Goal: Task Accomplishment & Management: Manage account settings

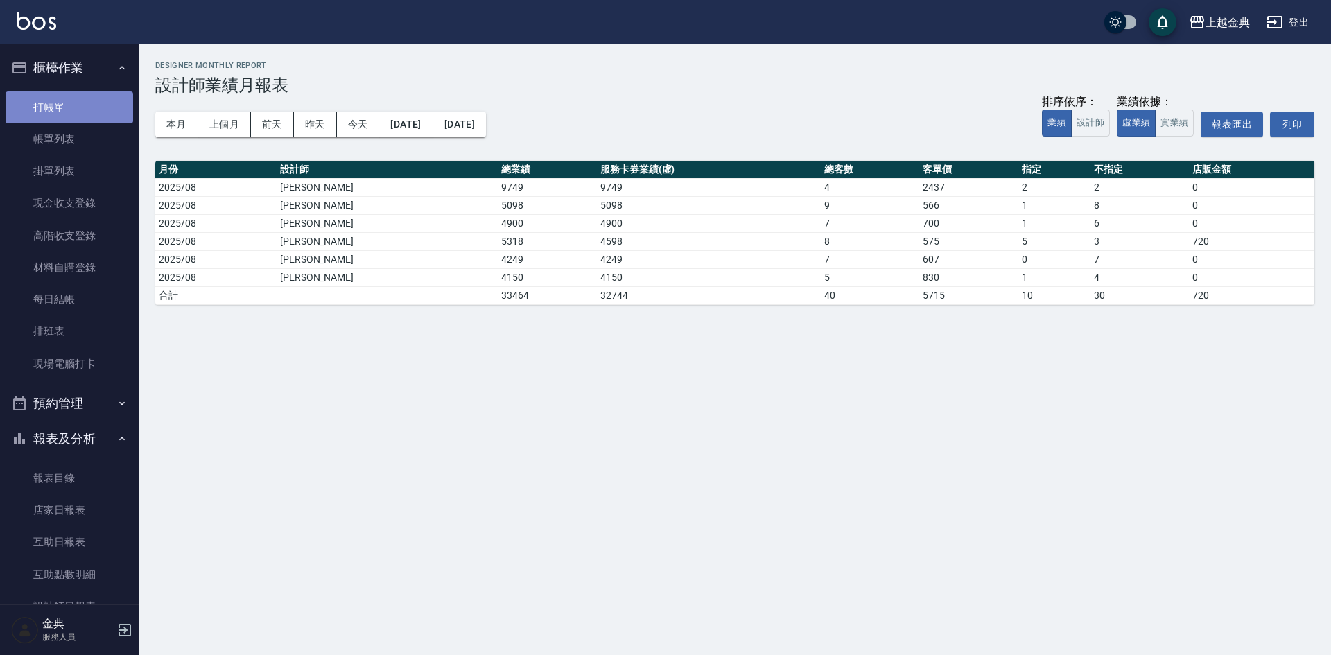
click at [75, 117] on link "打帳單" at bounding box center [70, 108] width 128 height 32
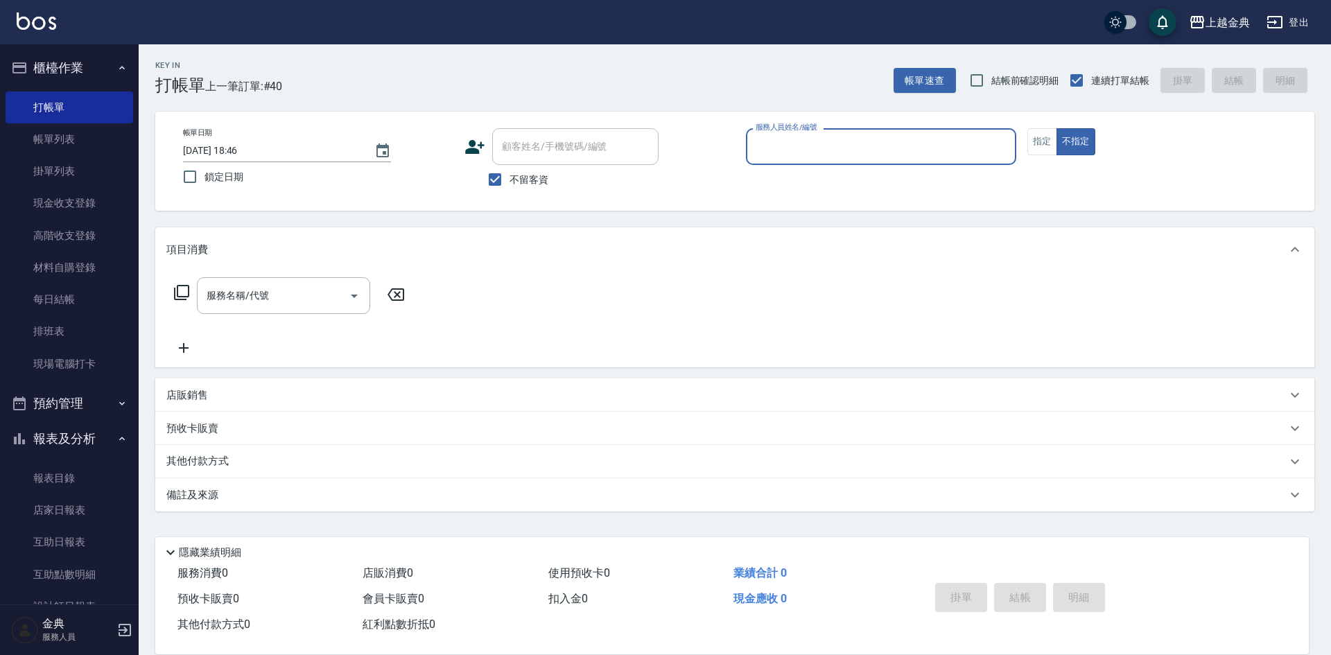
click at [813, 146] on input "服務人員姓名/編號" at bounding box center [881, 147] width 258 height 24
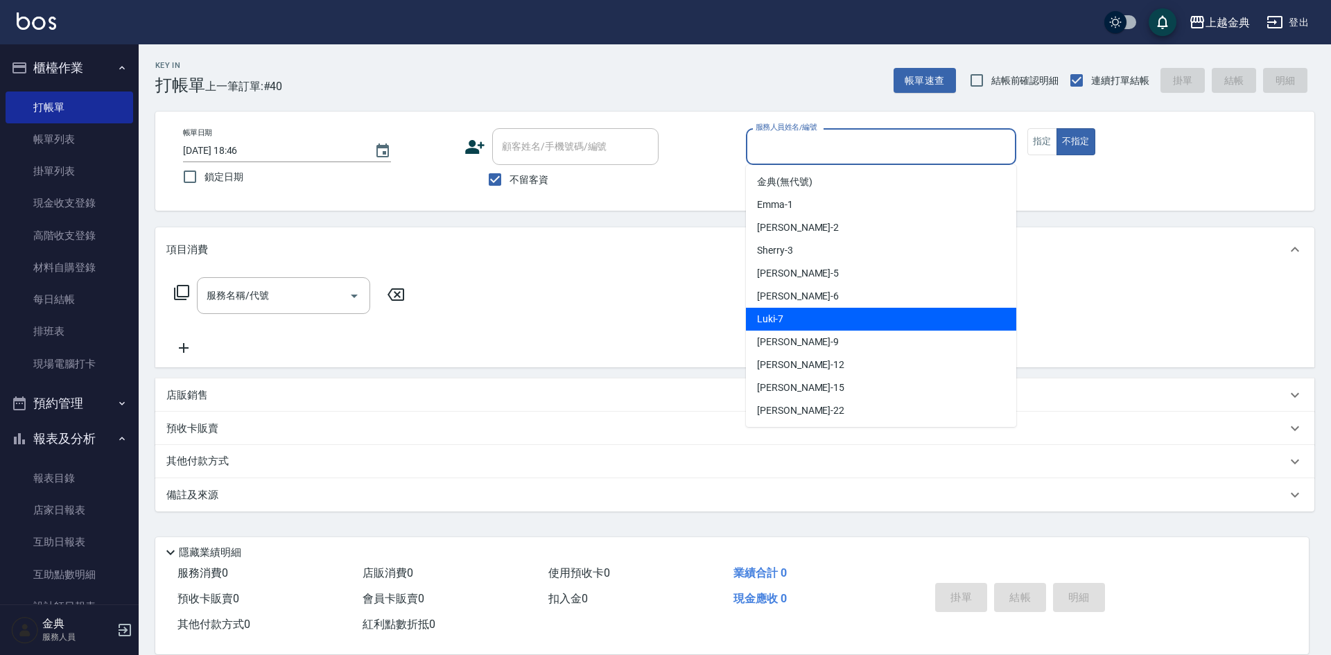
click at [816, 322] on div "Luki -7" at bounding box center [881, 319] width 270 height 23
type input "Luki-7"
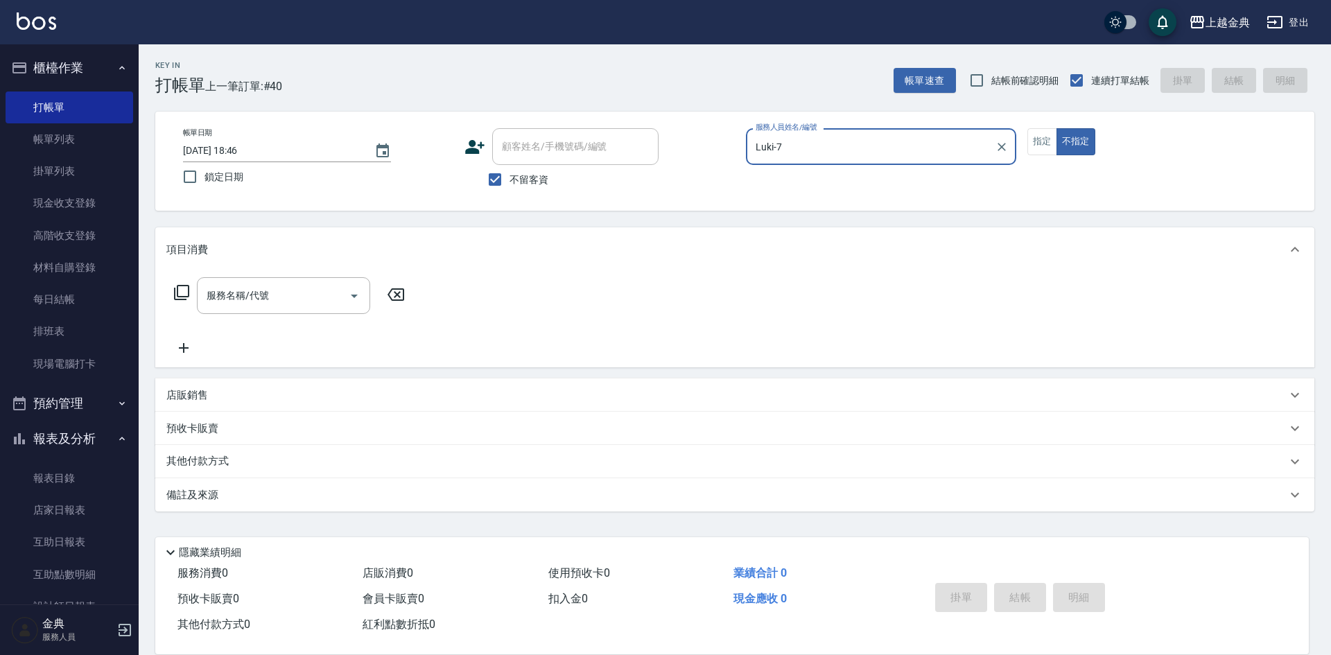
click at [185, 295] on icon at bounding box center [181, 292] width 17 height 17
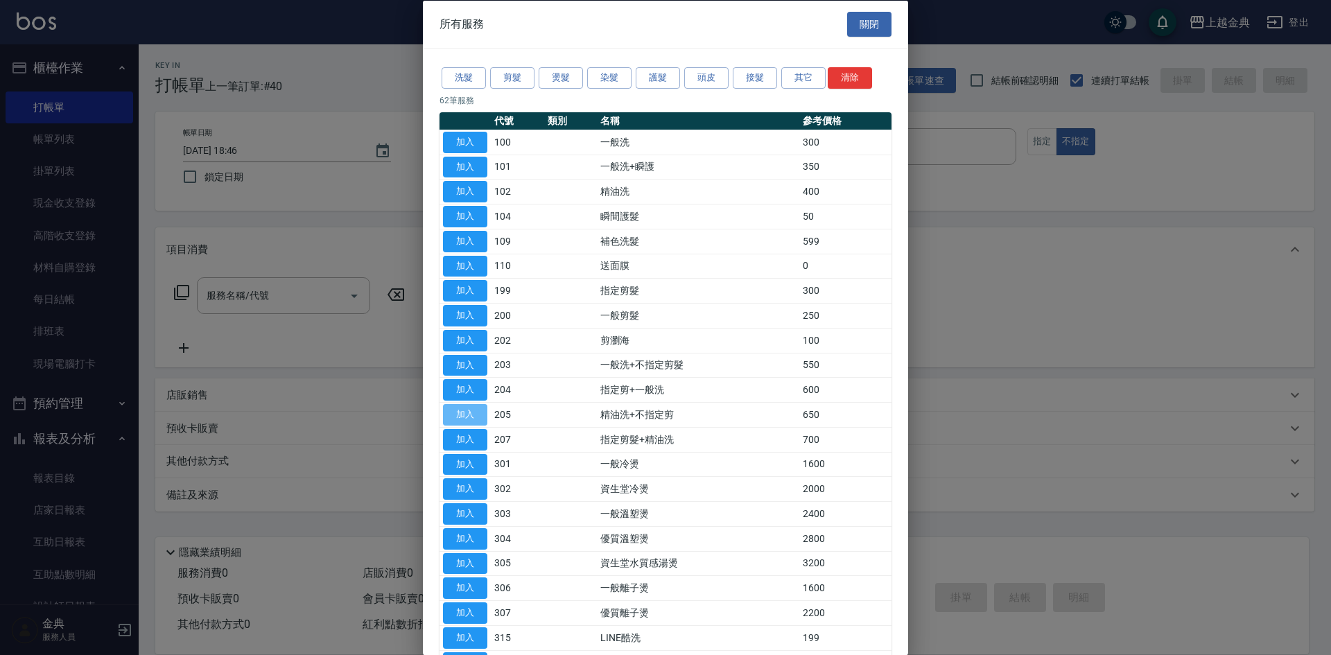
drag, startPoint x: 479, startPoint y: 420, endPoint x: 505, endPoint y: 408, distance: 28.2
click at [478, 420] on button "加入" at bounding box center [465, 414] width 44 height 21
type input "精油洗+不指定剪(205)"
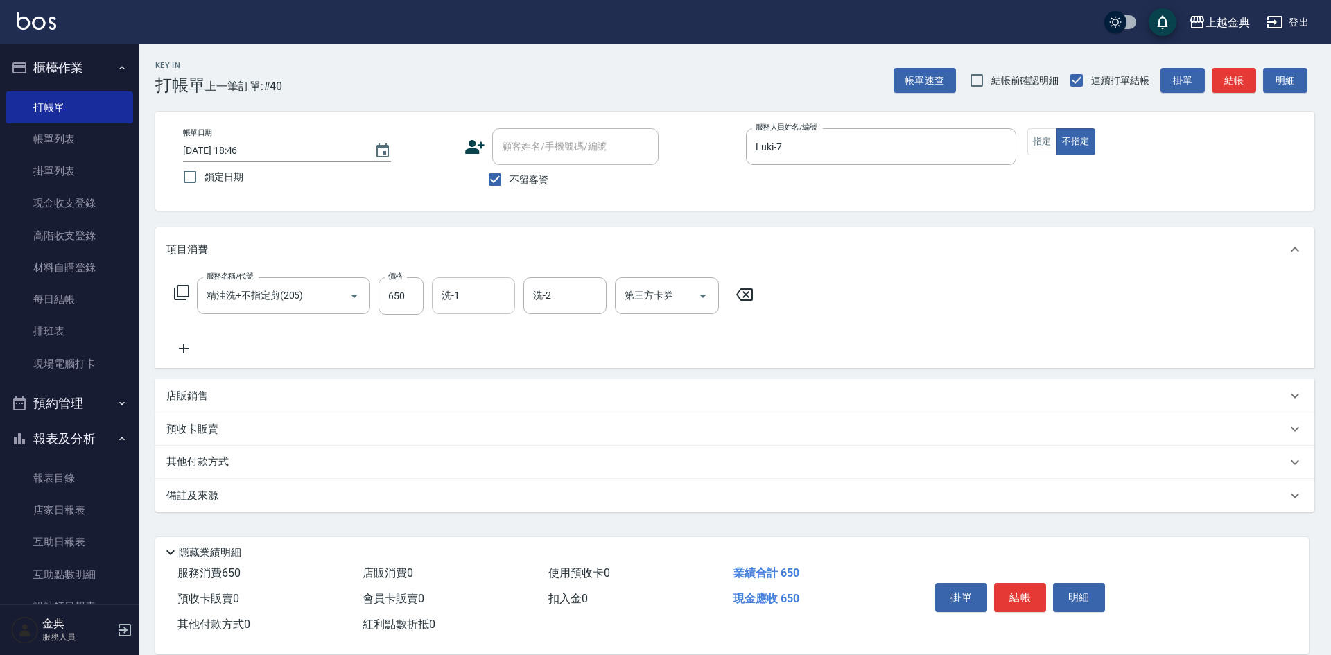
drag, startPoint x: 478, startPoint y: 280, endPoint x: 477, endPoint y: 302, distance: 22.2
click at [477, 285] on div "洗-1" at bounding box center [473, 295] width 83 height 37
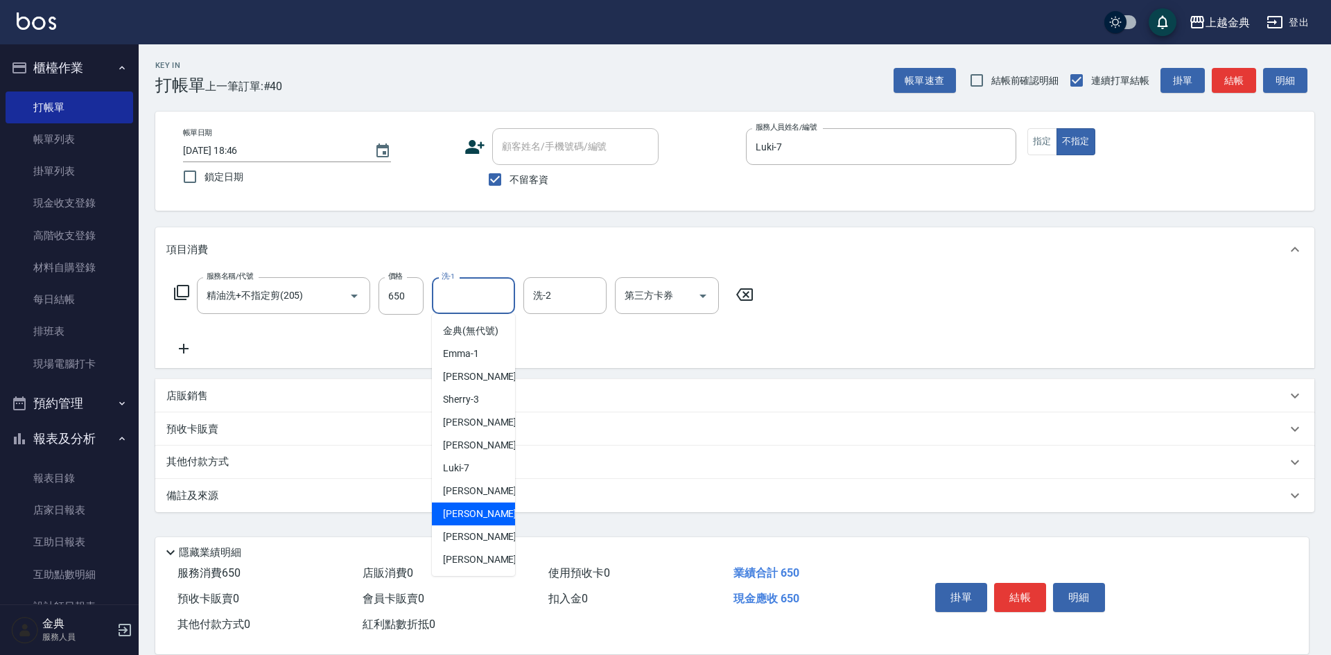
click at [485, 521] on span "[PERSON_NAME]-12" at bounding box center [486, 514] width 87 height 15
type input "[PERSON_NAME]-12"
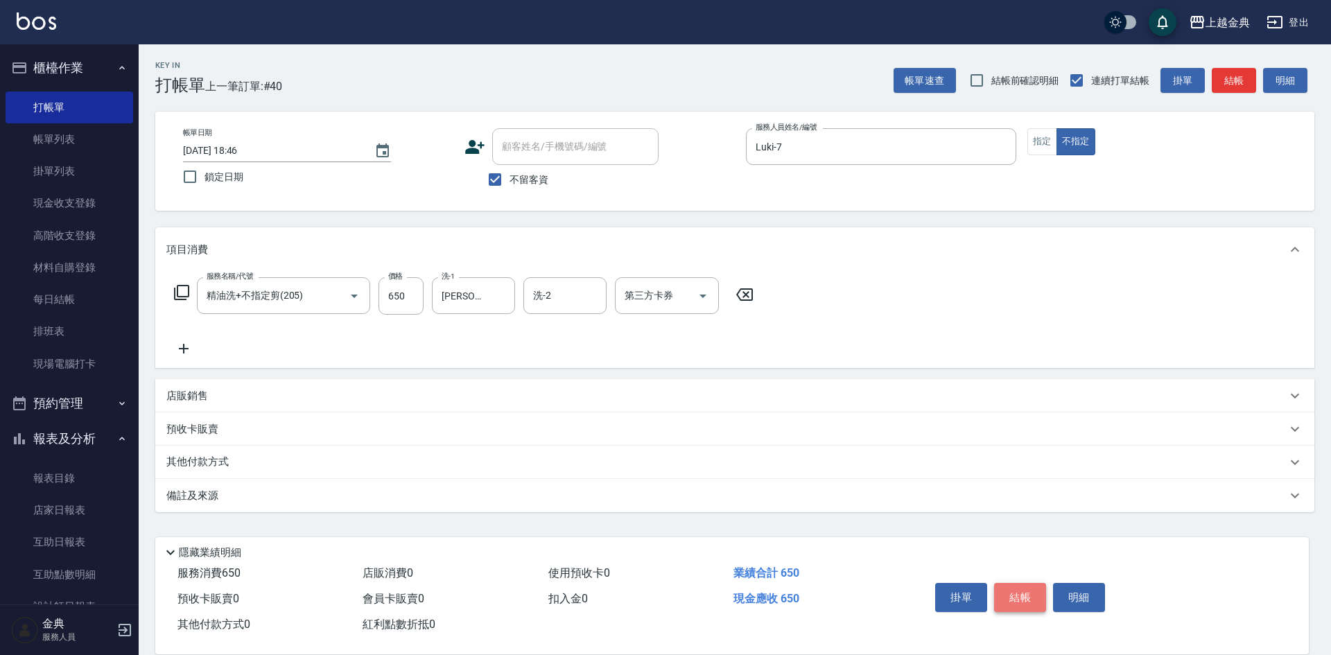
click at [1014, 598] on button "結帳" at bounding box center [1020, 597] width 52 height 29
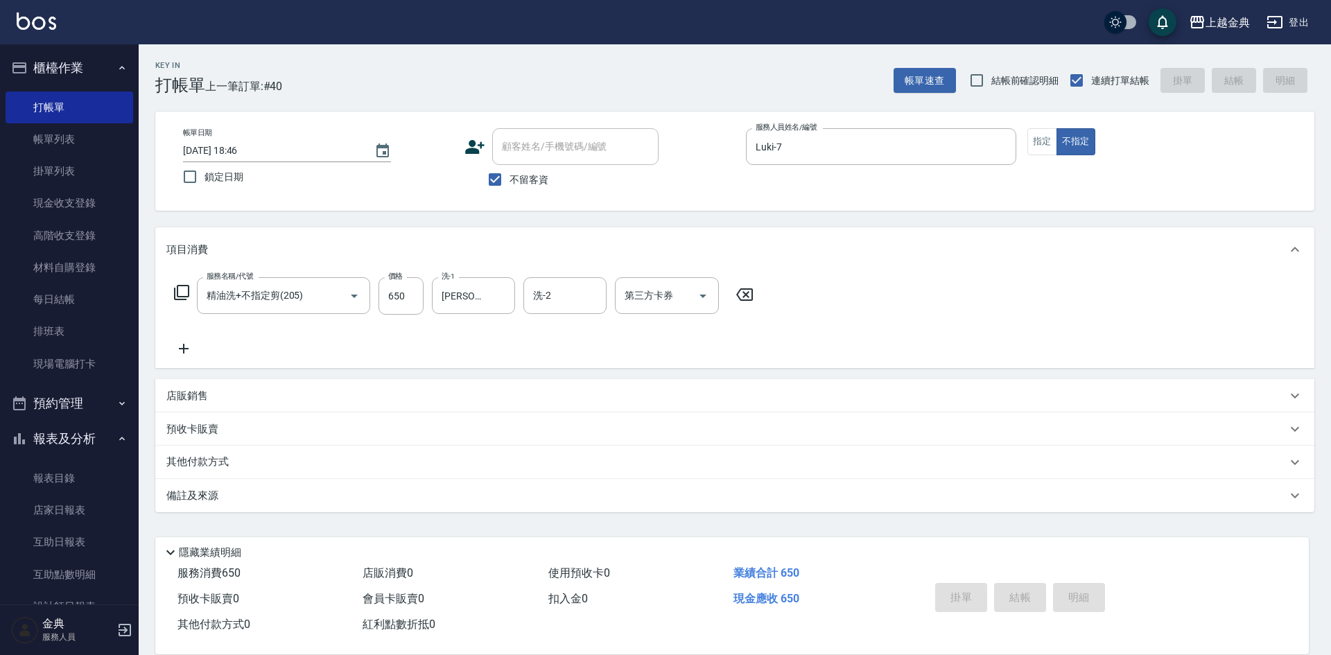
type input "[DATE] 18:47"
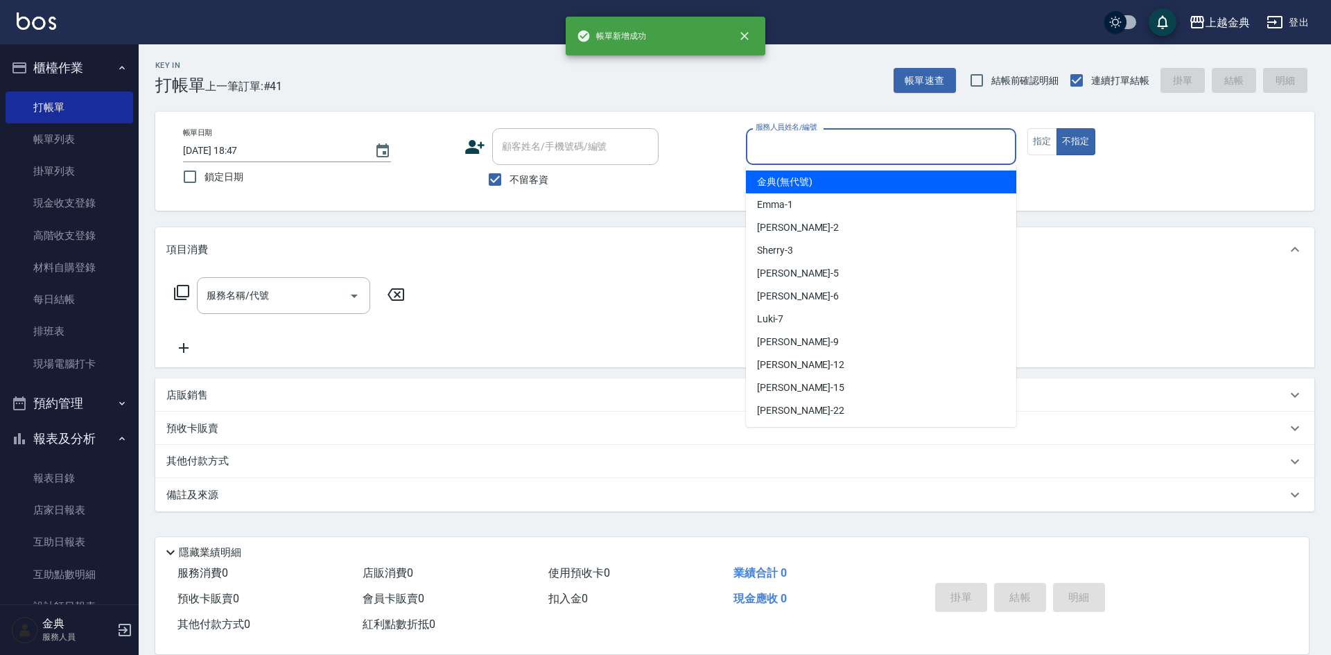
click at [857, 155] on input "服務人員姓名/編號" at bounding box center [881, 147] width 258 height 24
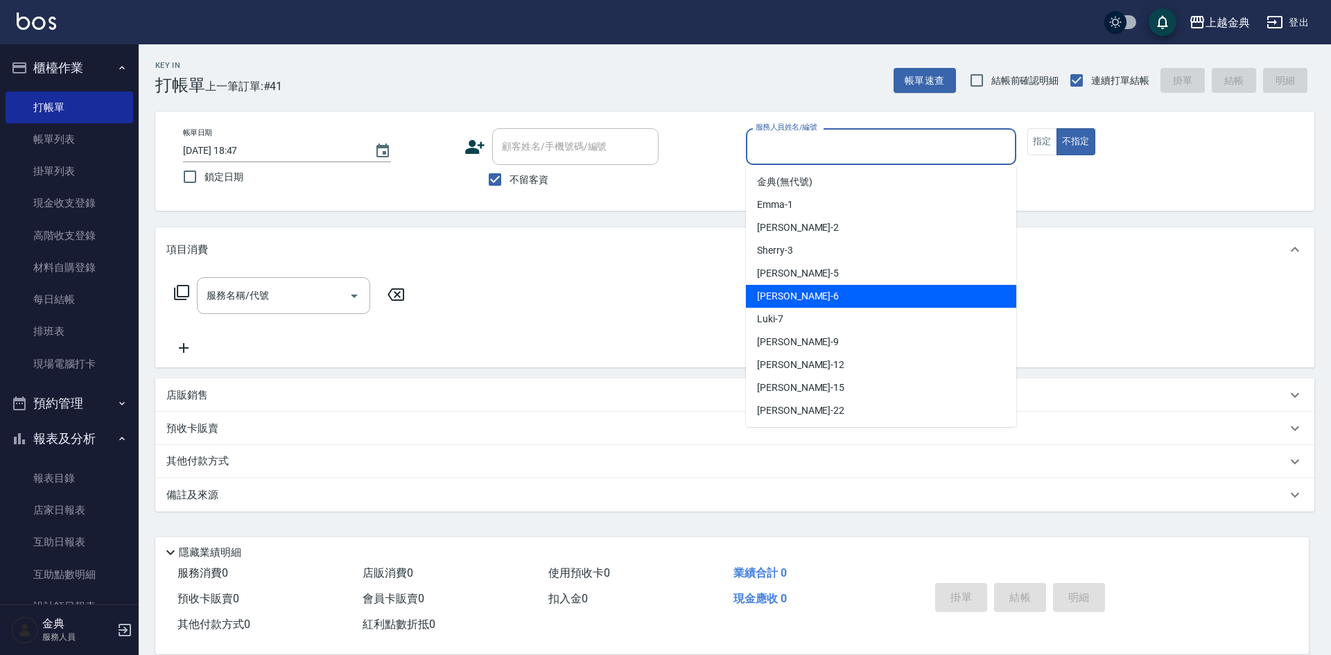
drag, startPoint x: 852, startPoint y: 300, endPoint x: 739, endPoint y: 295, distance: 112.4
click at [851, 300] on div "[PERSON_NAME] -6" at bounding box center [881, 296] width 270 height 23
type input "[PERSON_NAME]-6"
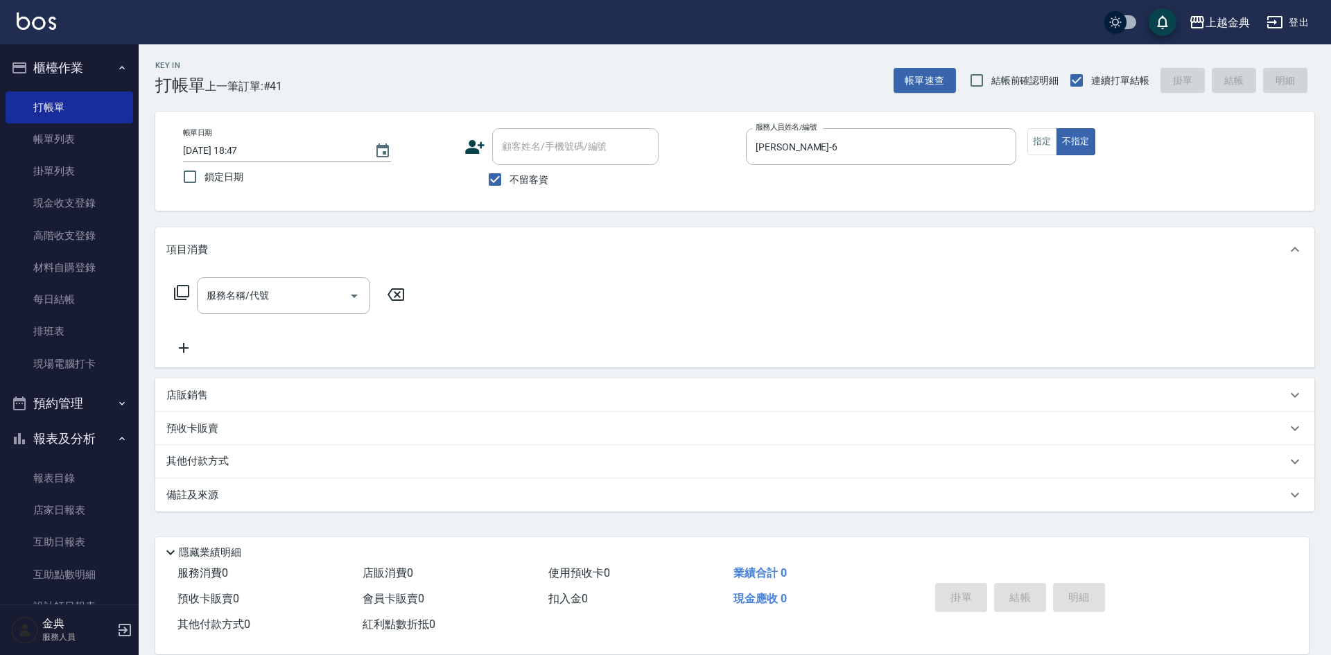
click at [180, 296] on icon at bounding box center [181, 292] width 17 height 17
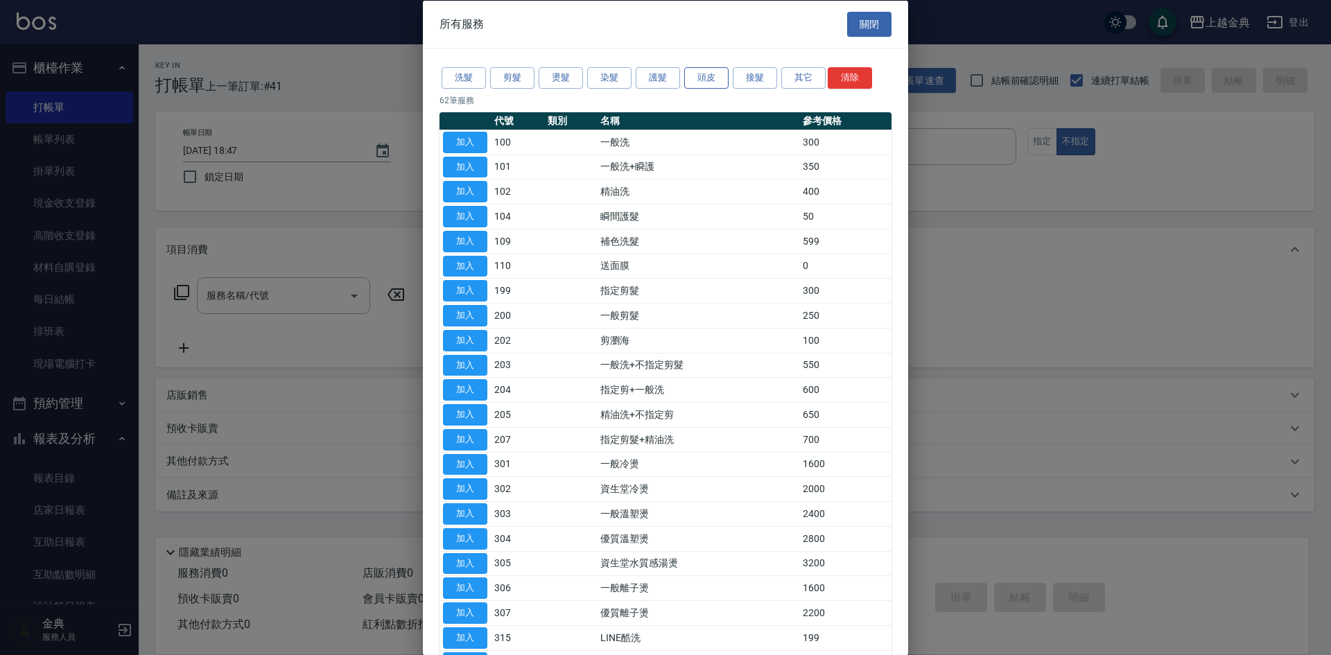
click at [698, 74] on button "頭皮" at bounding box center [706, 77] width 44 height 21
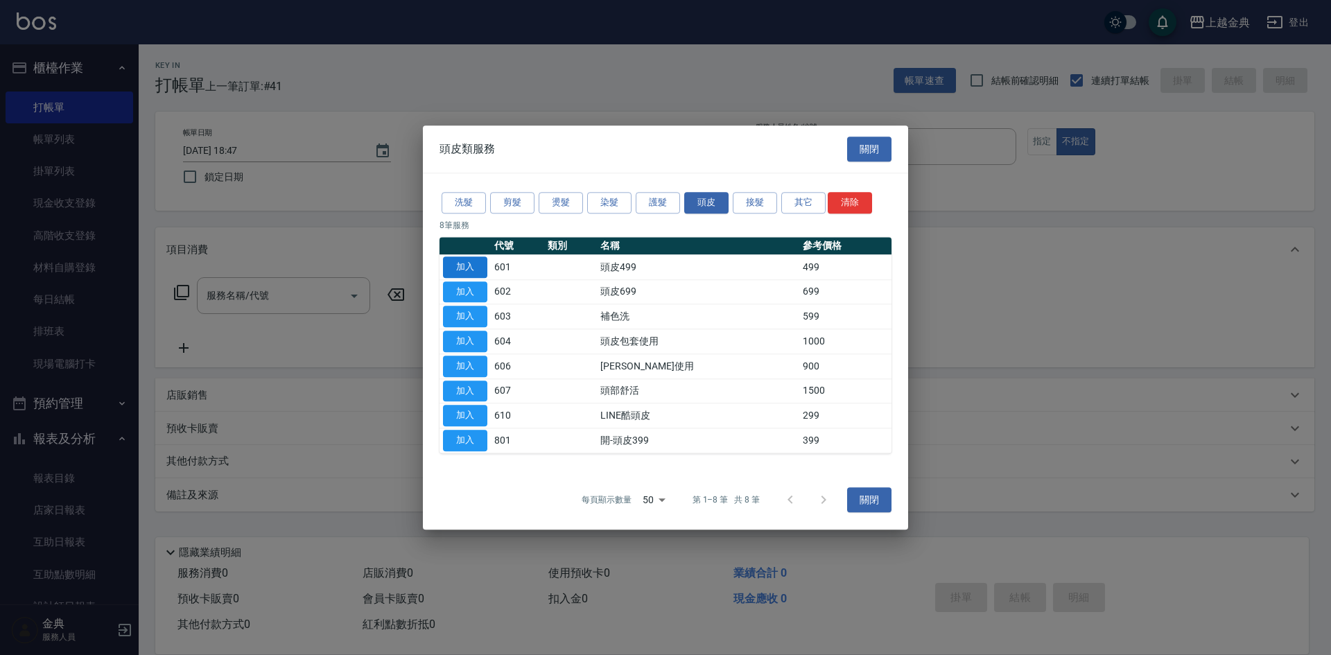
click at [476, 261] on button "加入" at bounding box center [465, 267] width 44 height 21
type input "頭皮499(601)"
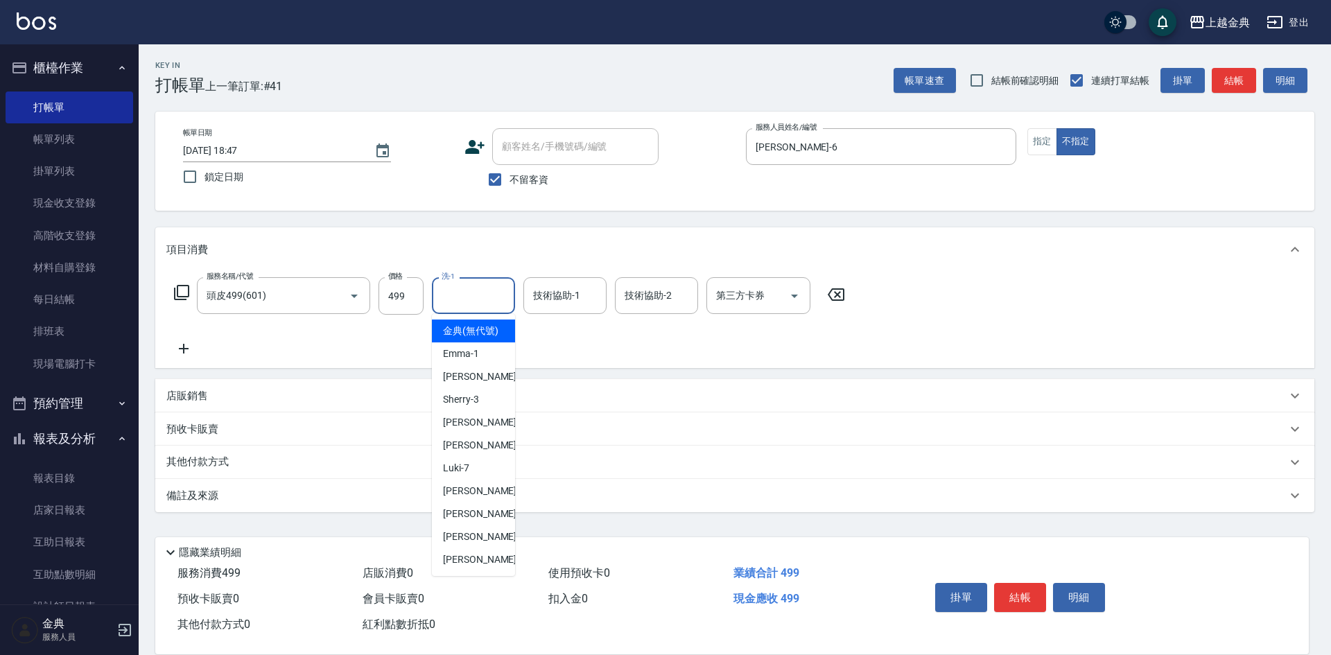
drag, startPoint x: 466, startPoint y: 299, endPoint x: 494, endPoint y: 451, distance: 155.1
click at [466, 300] on input "洗-1" at bounding box center [473, 296] width 71 height 24
click at [465, 567] on div "[PERSON_NAME] -22" at bounding box center [473, 559] width 83 height 23
type input "[PERSON_NAME]-22"
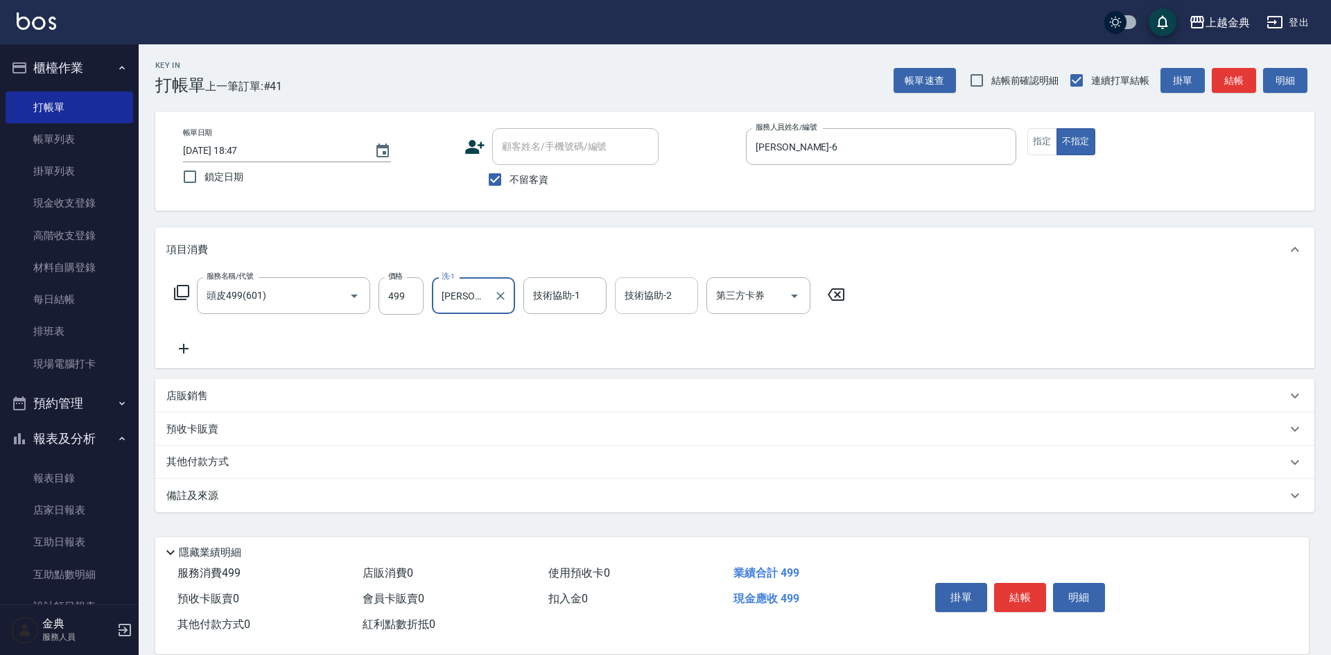
click at [664, 291] on input "技術協助-2" at bounding box center [656, 296] width 71 height 24
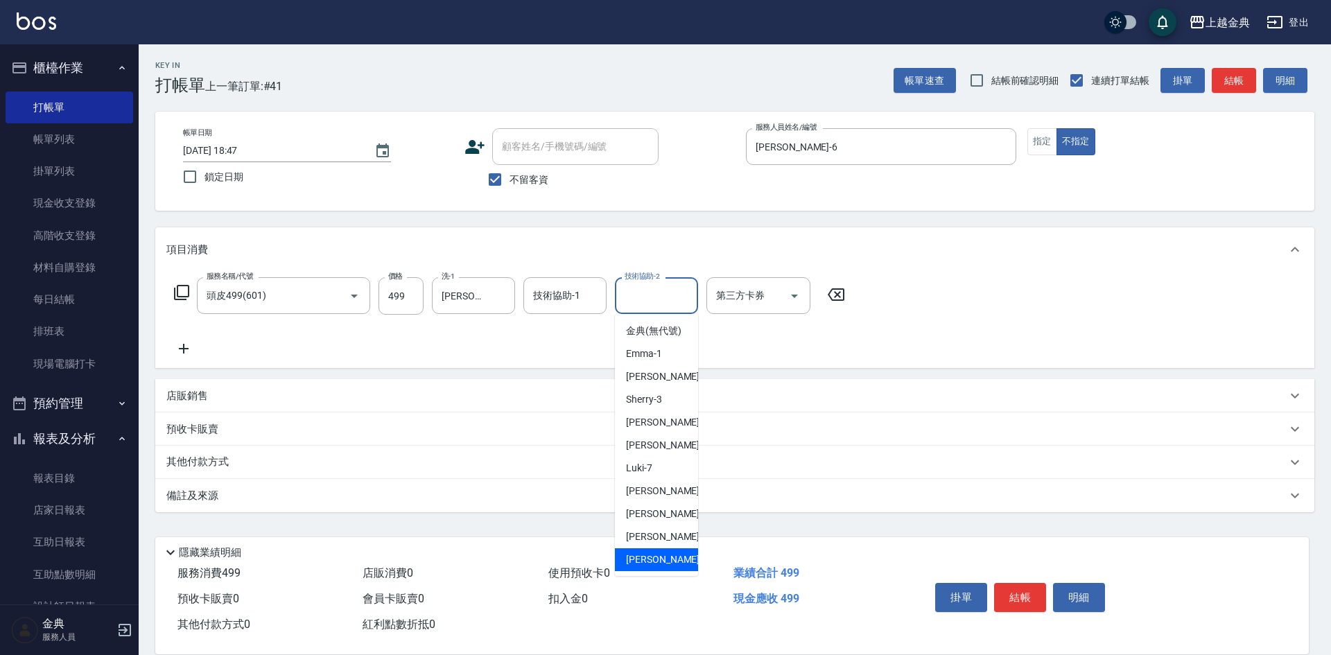
click at [654, 567] on span "[PERSON_NAME] -22" at bounding box center [669, 560] width 87 height 15
type input "[PERSON_NAME]-22"
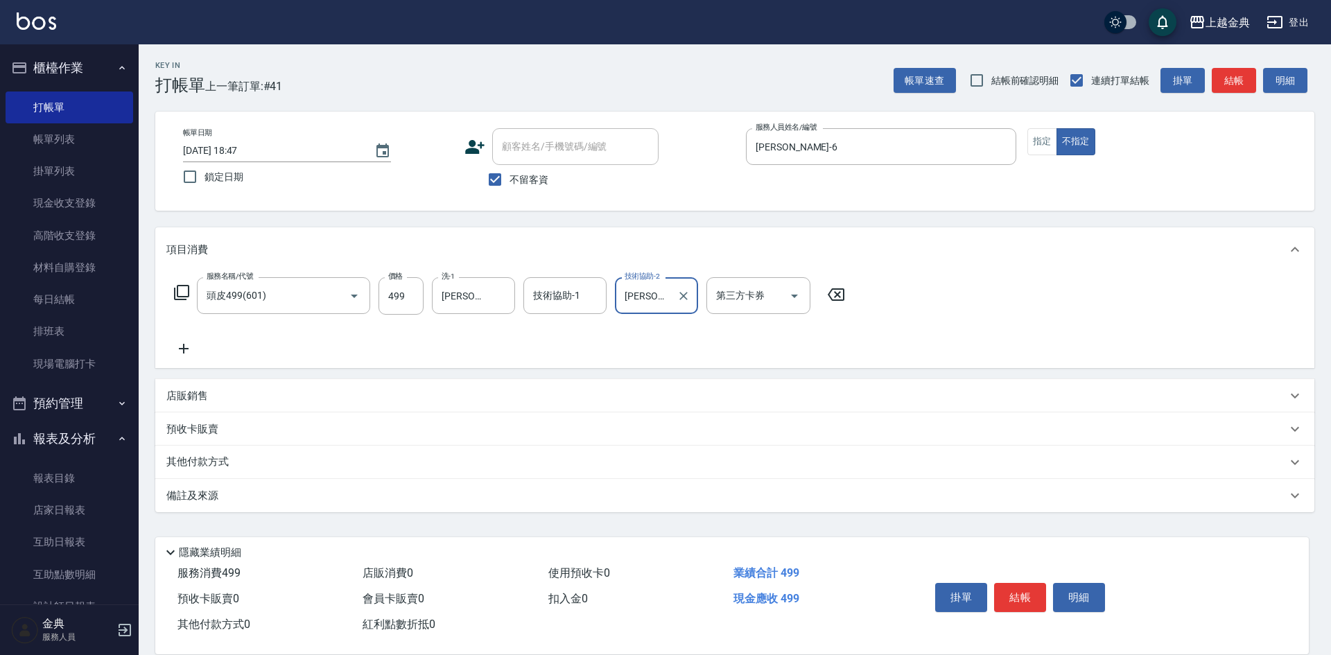
click at [184, 293] on icon at bounding box center [181, 292] width 17 height 17
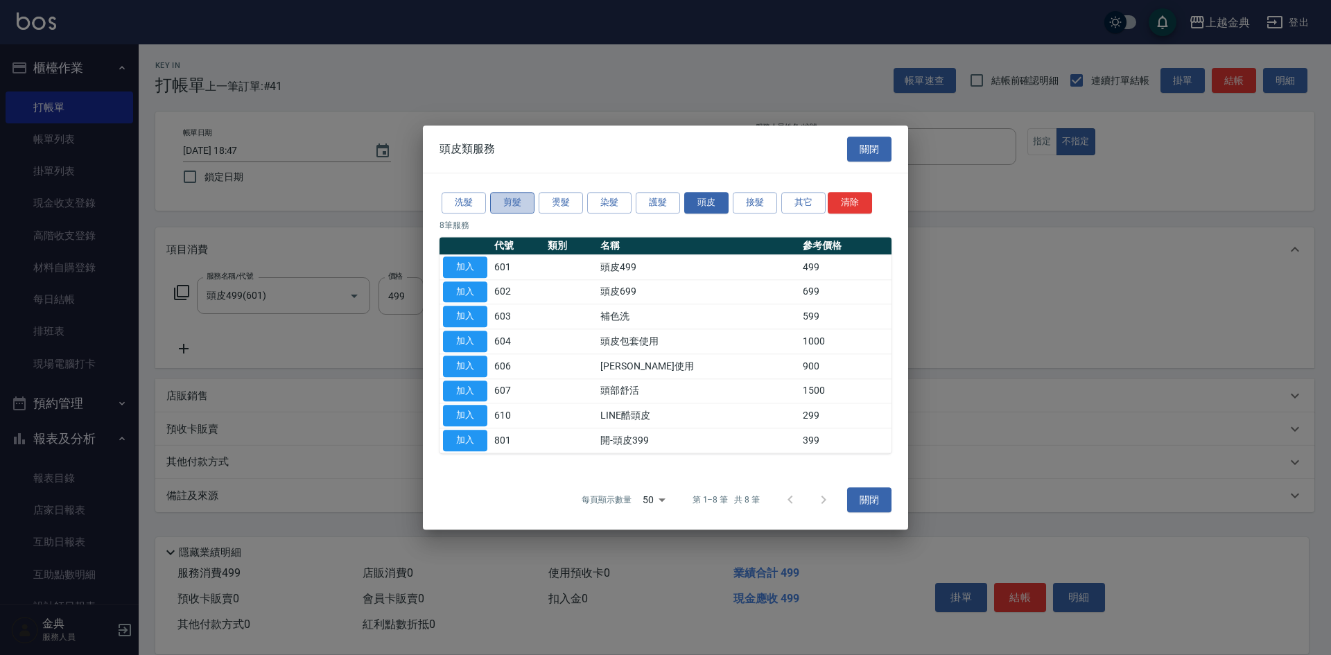
click at [520, 207] on button "剪髮" at bounding box center [512, 202] width 44 height 21
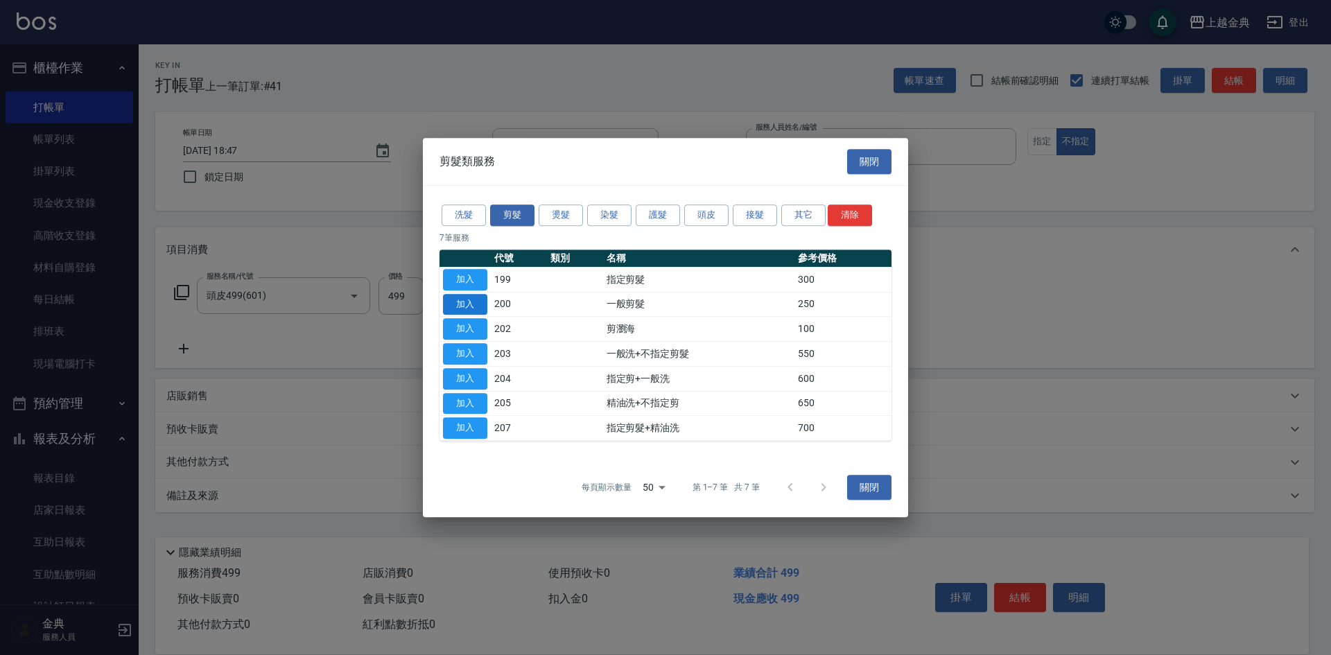
click at [477, 302] on button "加入" at bounding box center [465, 304] width 44 height 21
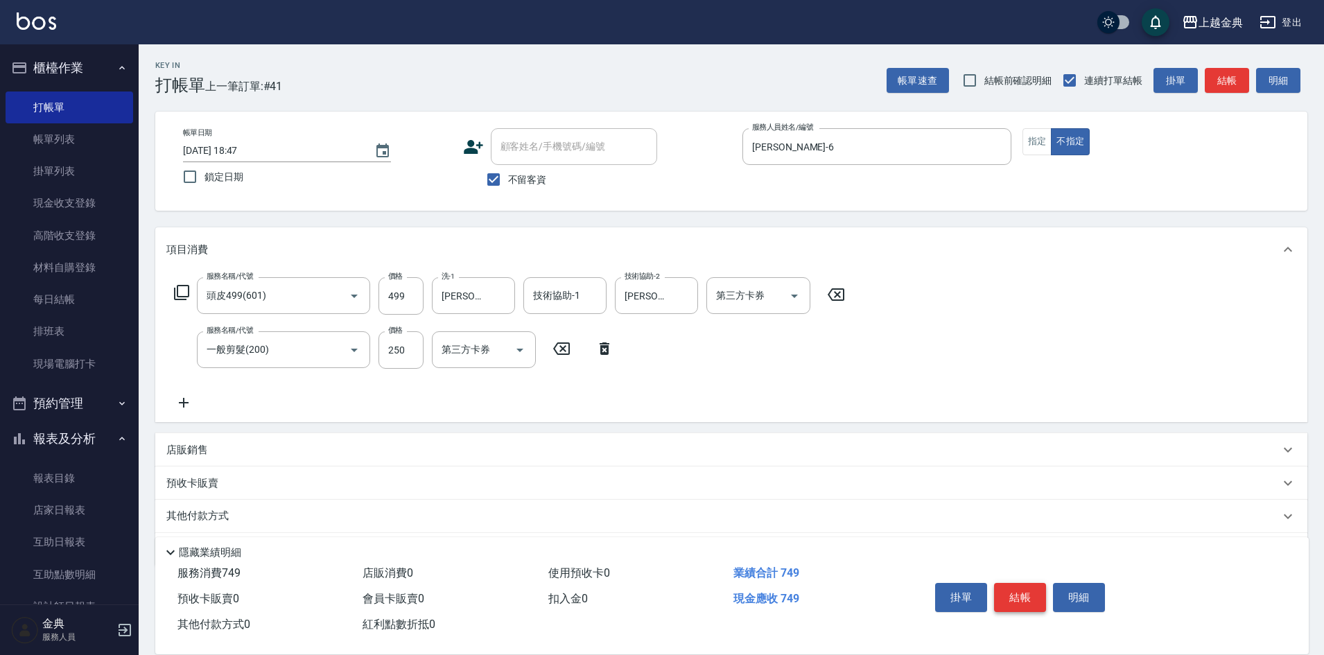
click at [1009, 583] on button "結帳" at bounding box center [1020, 597] width 52 height 29
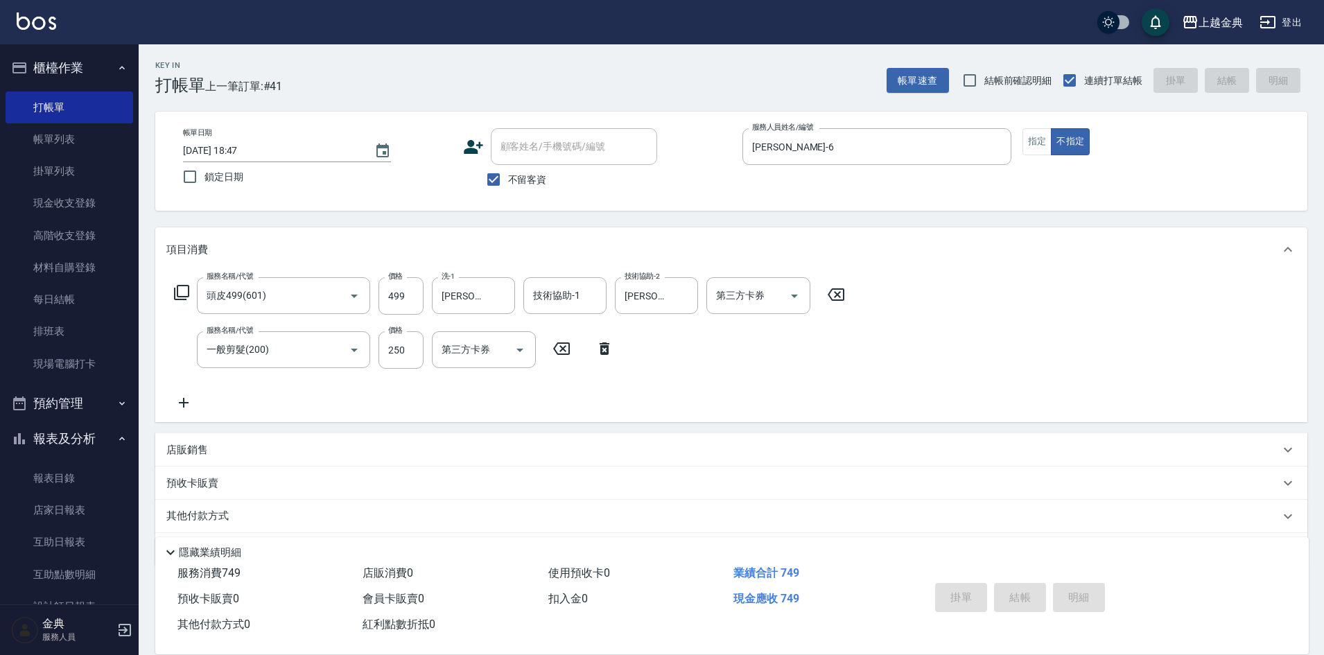
type input "[DATE] 18:48"
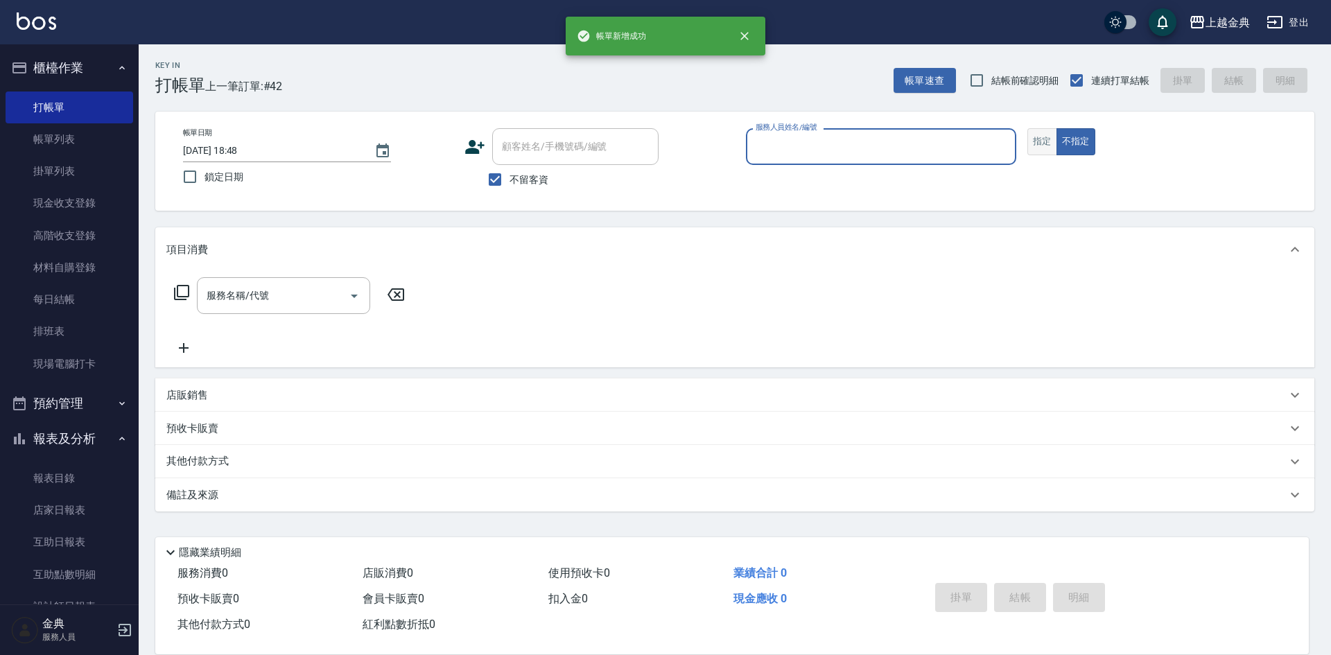
click at [1051, 142] on button "指定" at bounding box center [1043, 141] width 30 height 27
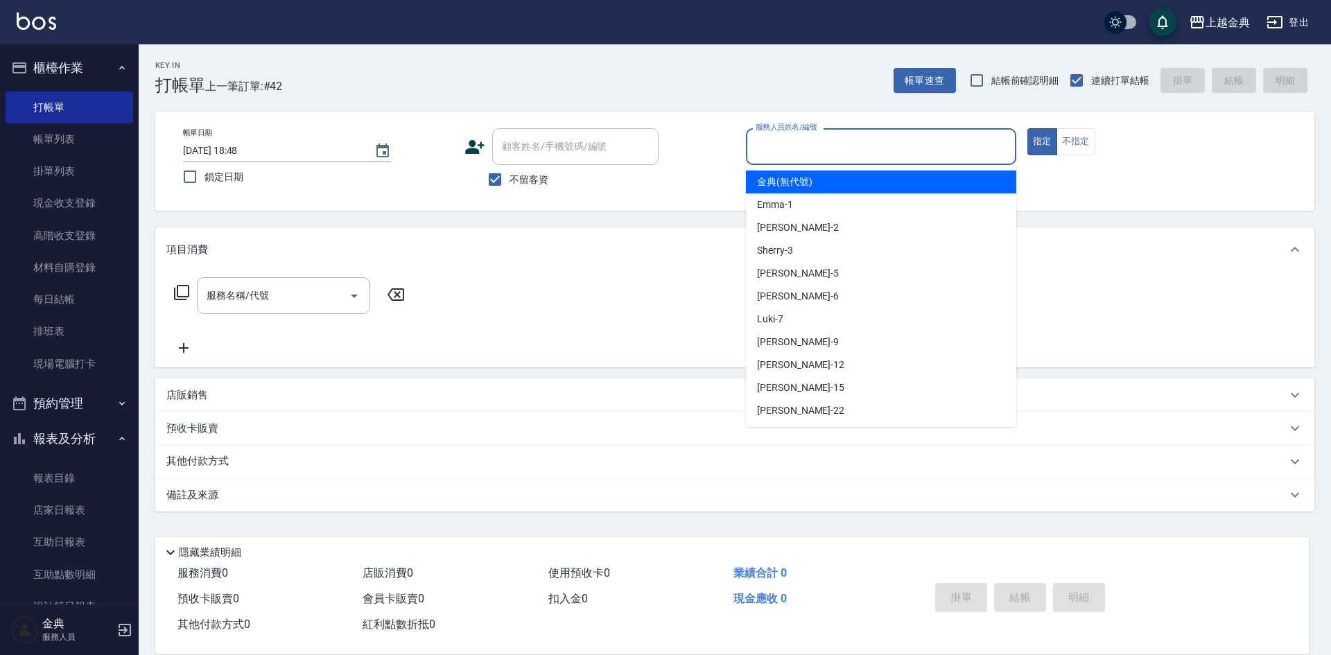
click at [934, 146] on input "服務人員姓名/編號" at bounding box center [881, 147] width 258 height 24
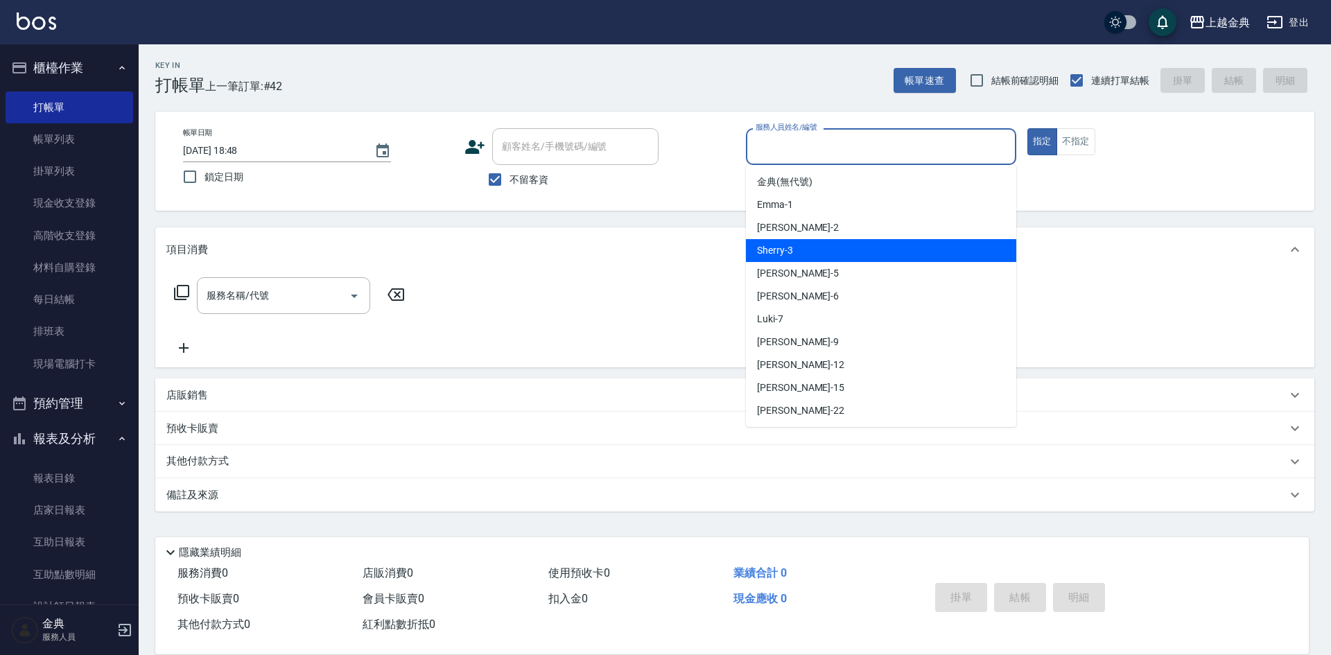
click at [857, 253] on div "Sherry -3" at bounding box center [881, 250] width 270 height 23
type input "Sherry-3"
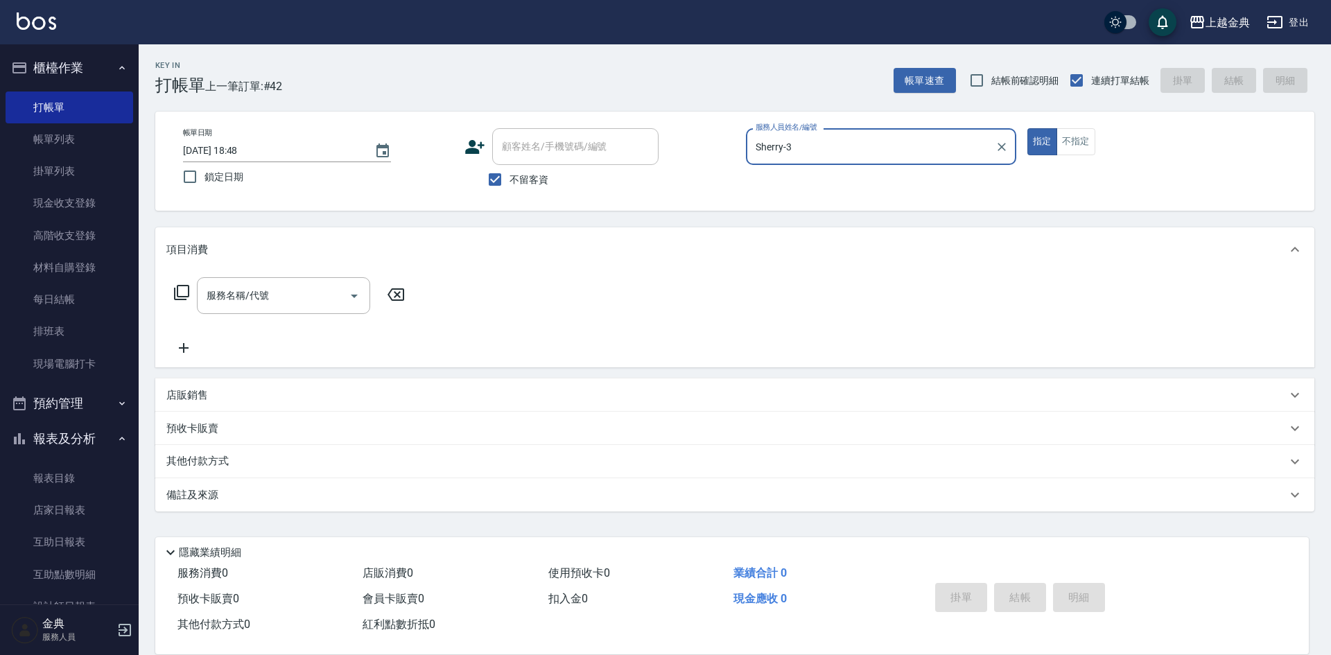
click at [184, 289] on icon at bounding box center [181, 292] width 17 height 17
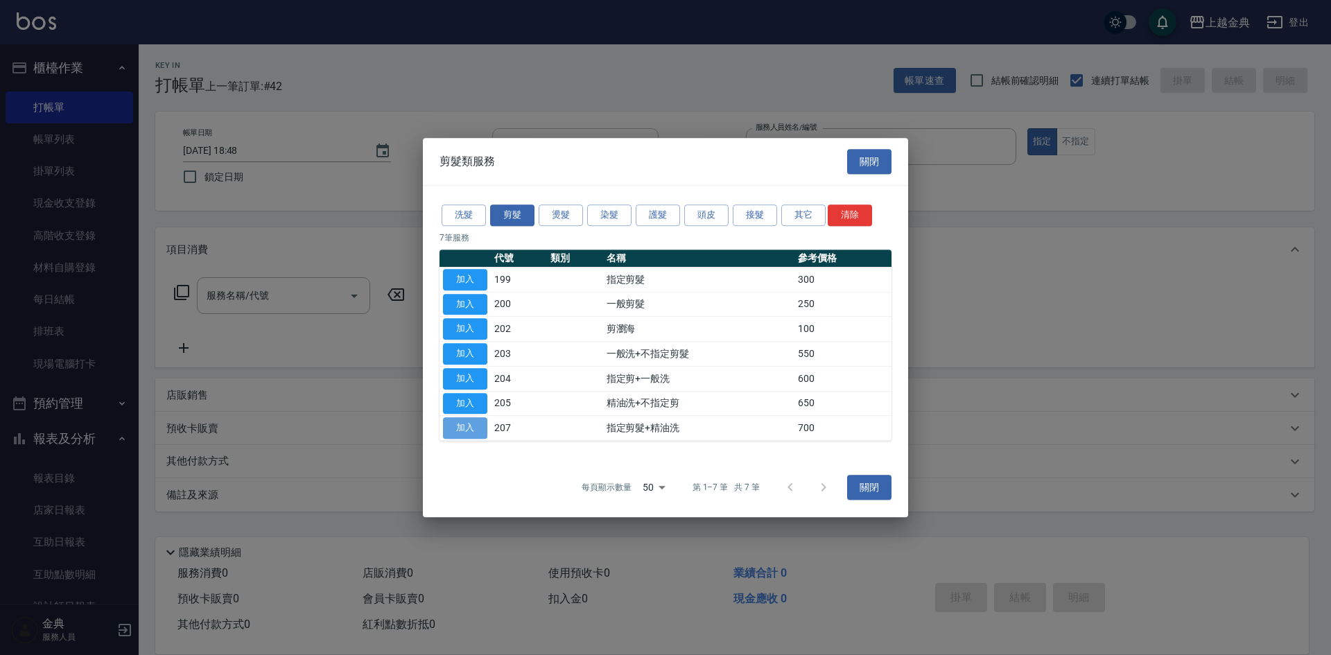
click at [471, 429] on button "加入" at bounding box center [465, 427] width 44 height 21
type input "指定剪髮+精油洗(207)"
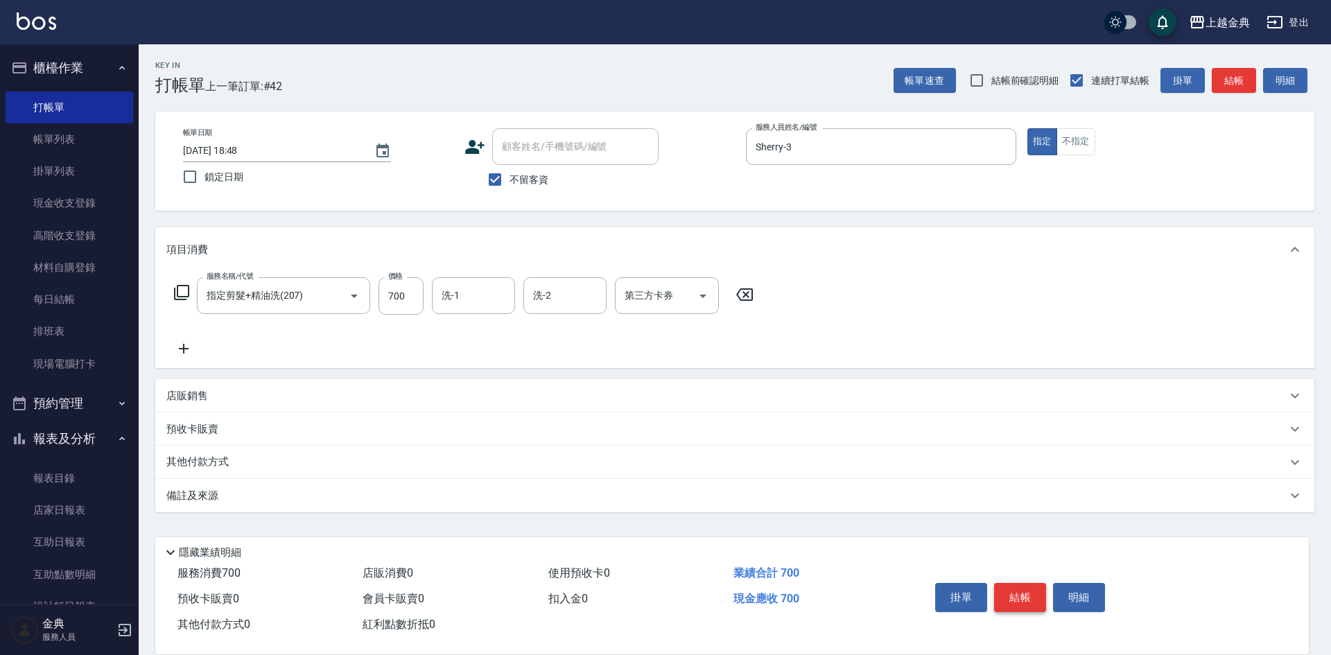
click at [1027, 583] on button "結帳" at bounding box center [1020, 597] width 52 height 29
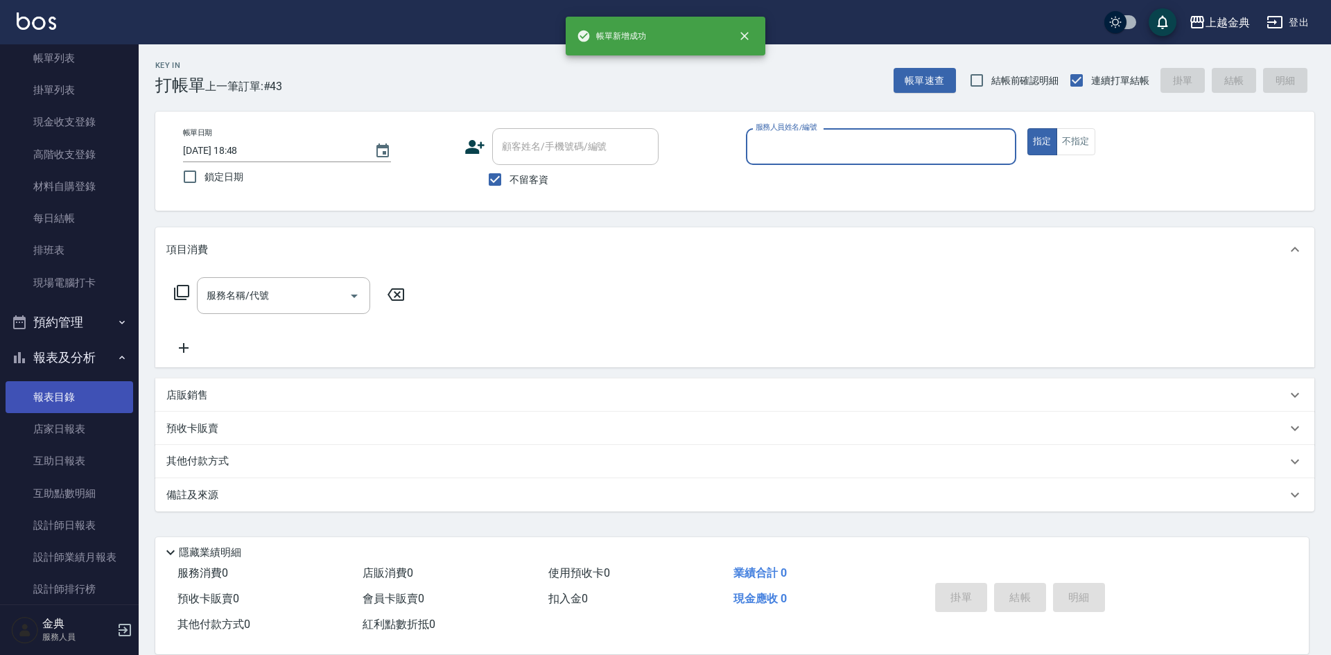
scroll to position [139, 0]
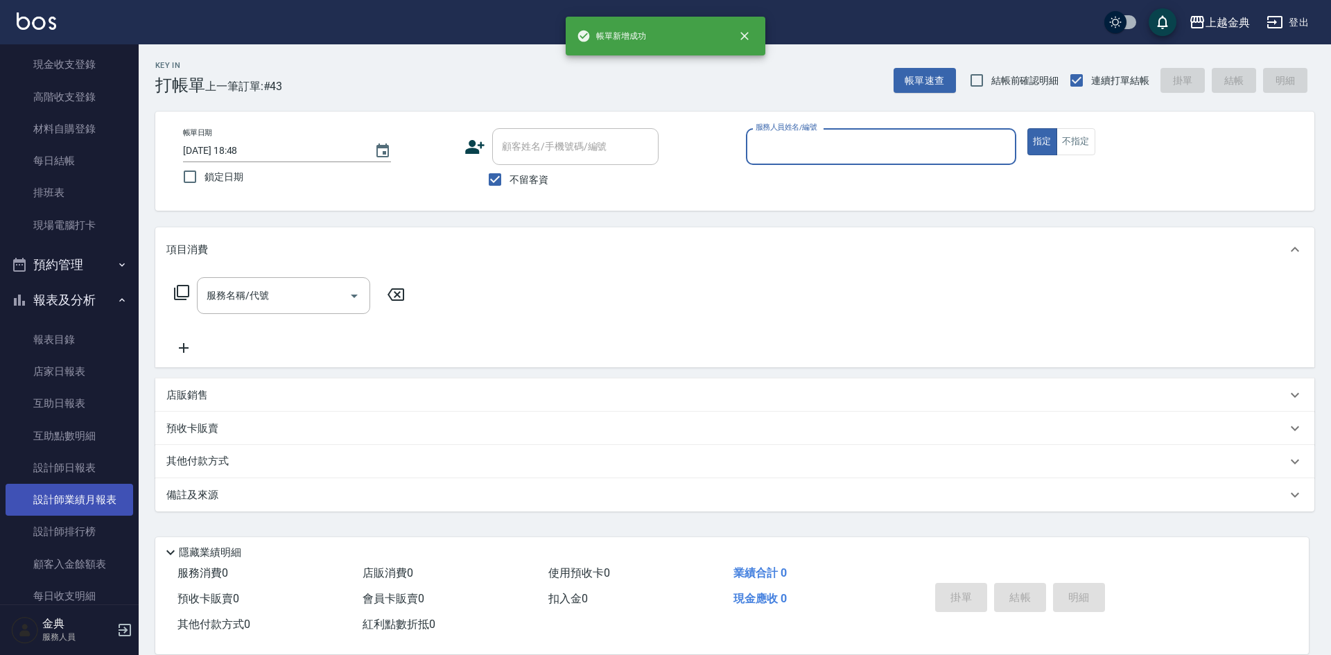
click at [101, 499] on link "設計師業績月報表" at bounding box center [70, 500] width 128 height 32
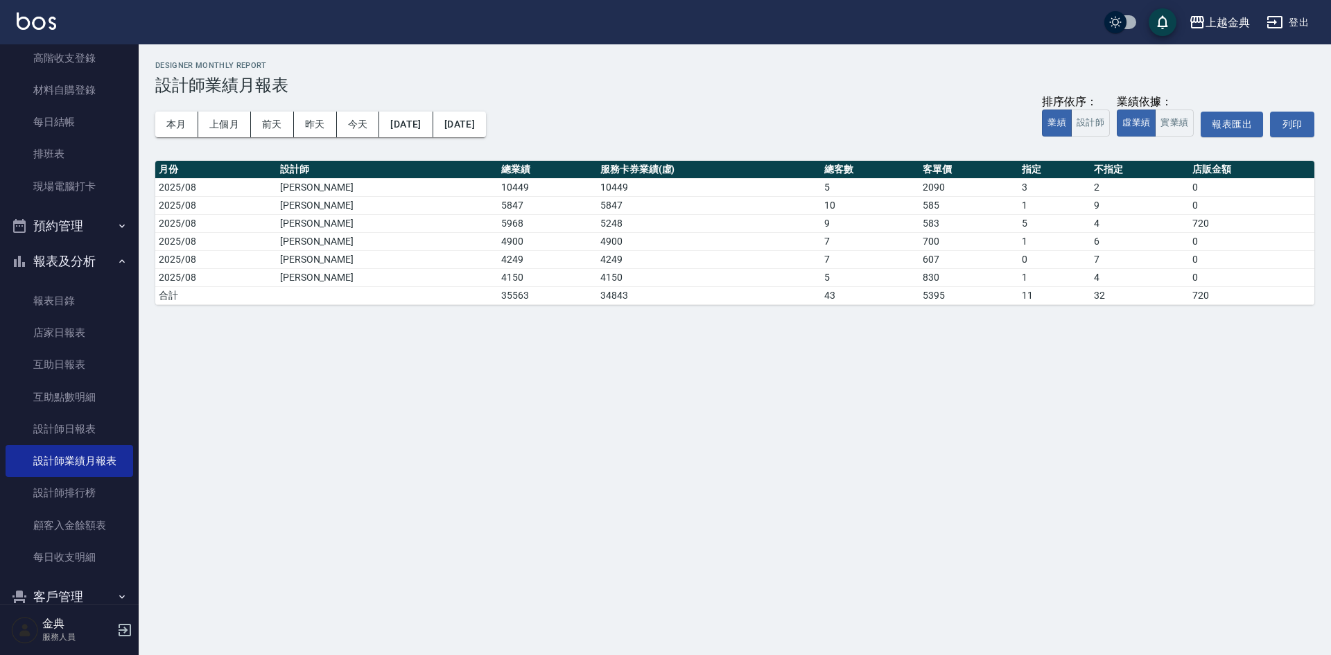
scroll to position [240, 0]
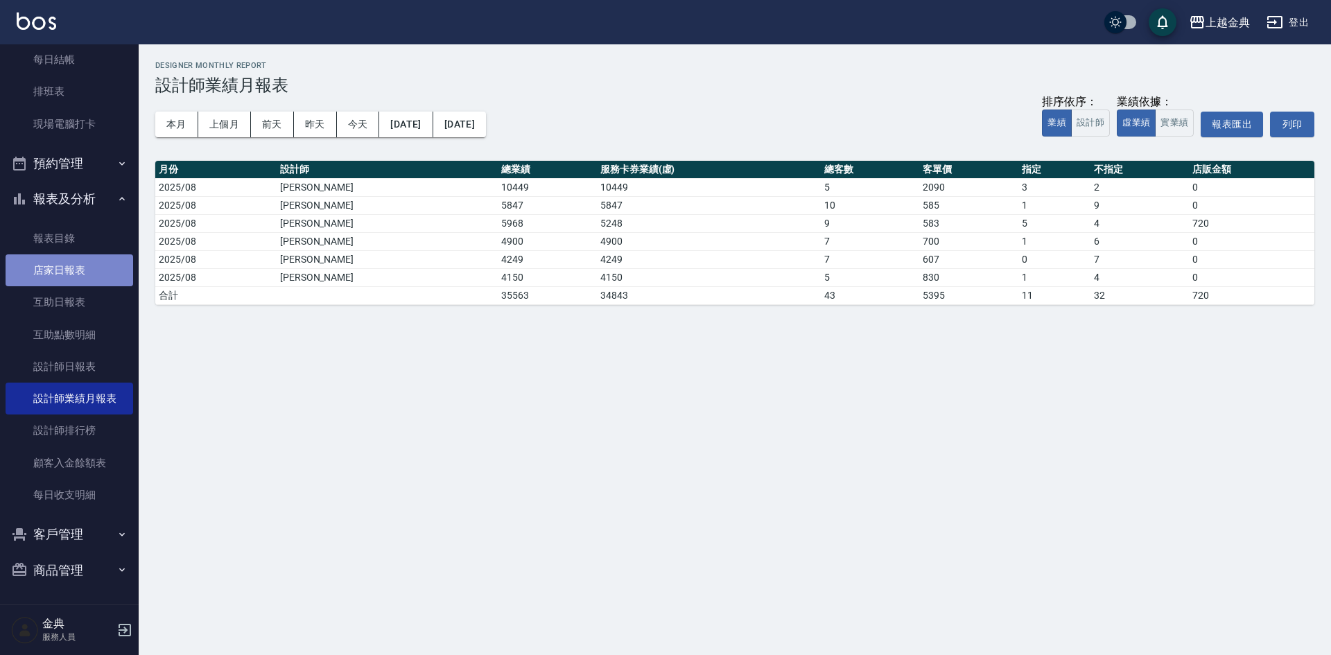
click at [96, 277] on link "店家日報表" at bounding box center [70, 270] width 128 height 32
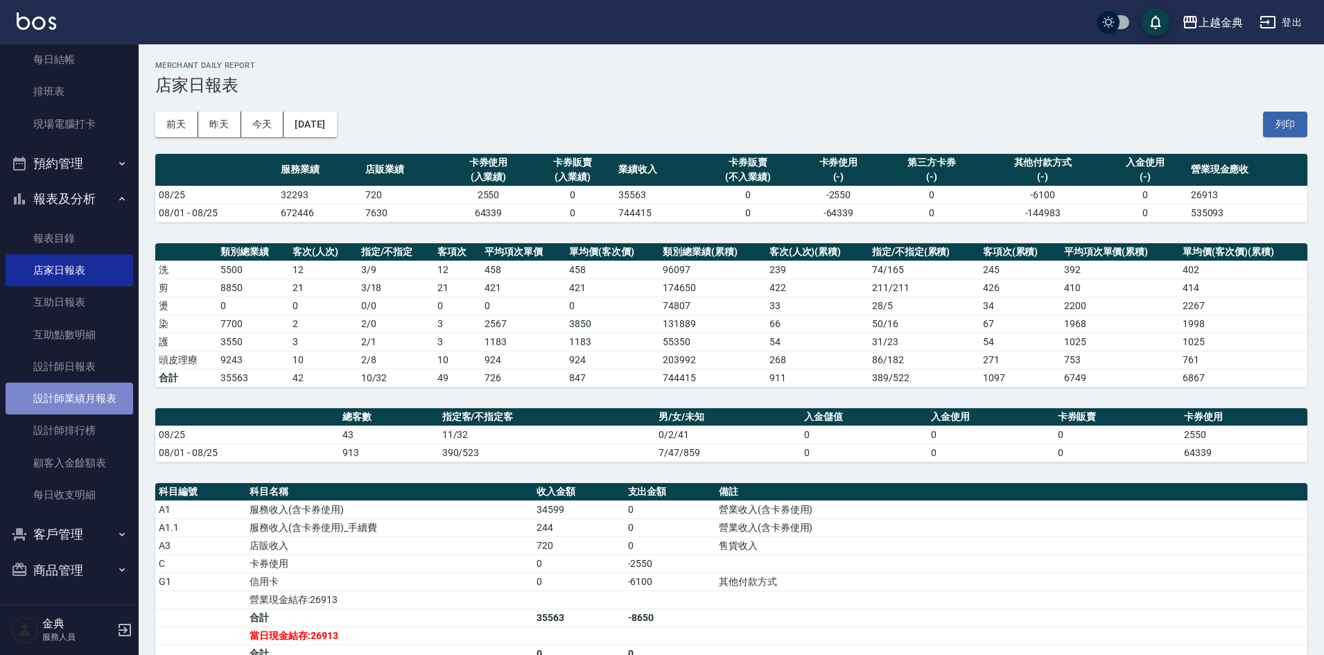
click at [87, 390] on link "設計師業績月報表" at bounding box center [70, 399] width 128 height 32
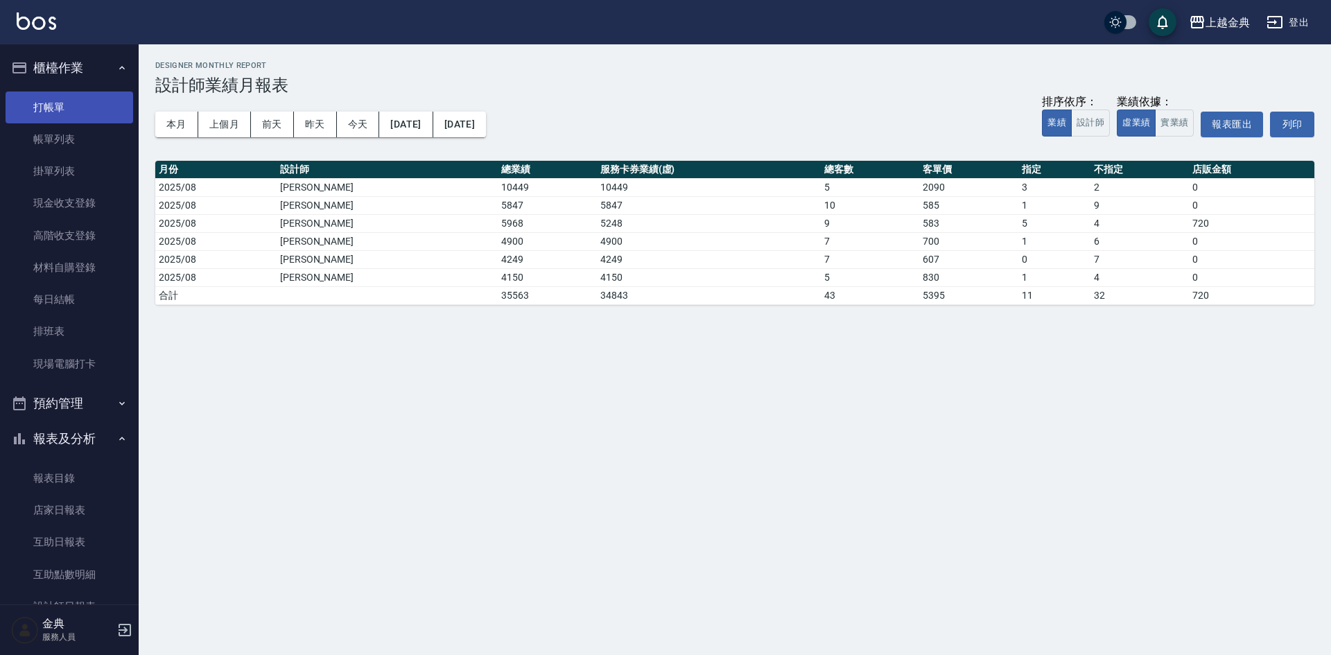
click at [56, 107] on link "打帳單" at bounding box center [70, 108] width 128 height 32
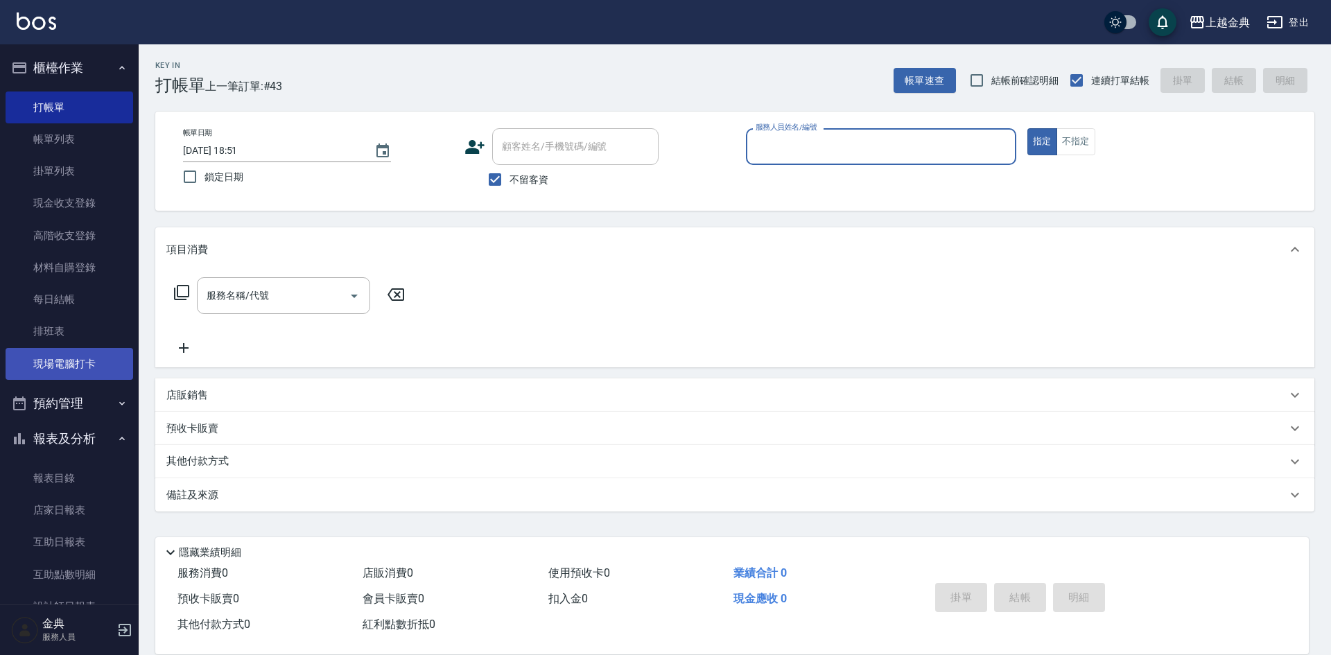
click at [67, 374] on link "現場電腦打卡" at bounding box center [70, 364] width 128 height 32
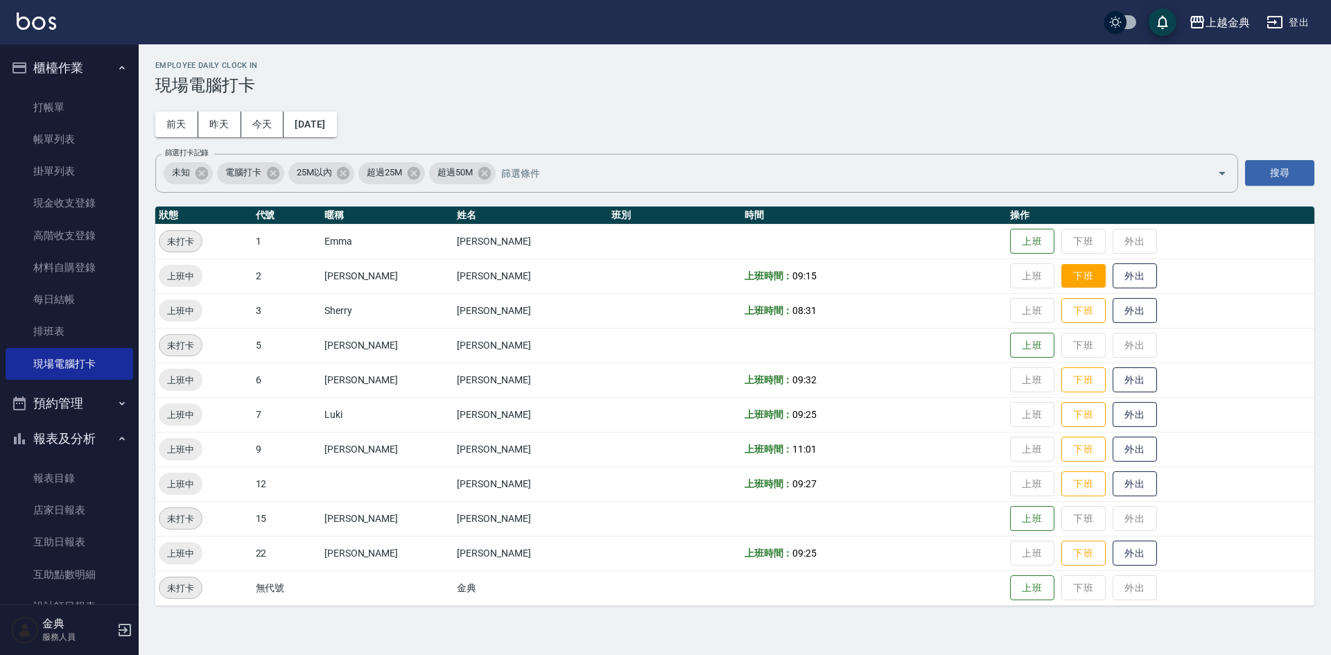
click at [1062, 273] on button "下班" at bounding box center [1084, 276] width 44 height 24
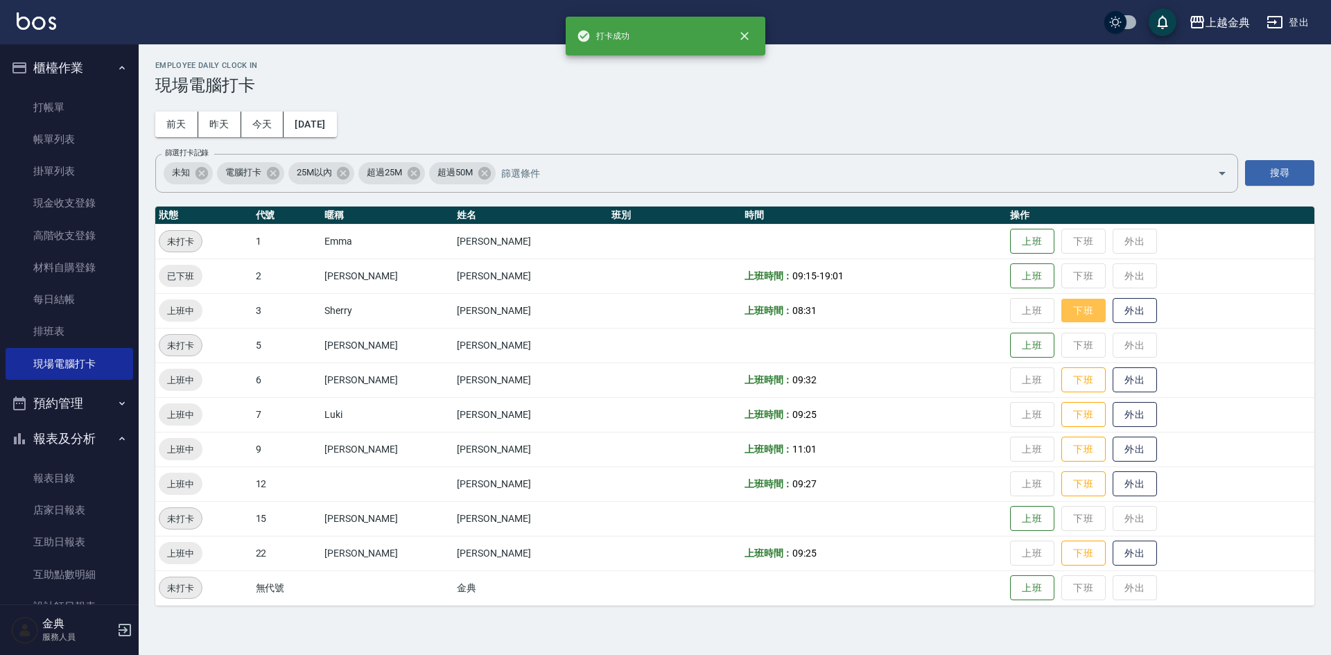
click at [1062, 308] on button "下班" at bounding box center [1084, 311] width 44 height 24
click at [1062, 381] on button "下班" at bounding box center [1084, 380] width 44 height 24
click at [1062, 418] on button "下班" at bounding box center [1084, 415] width 44 height 24
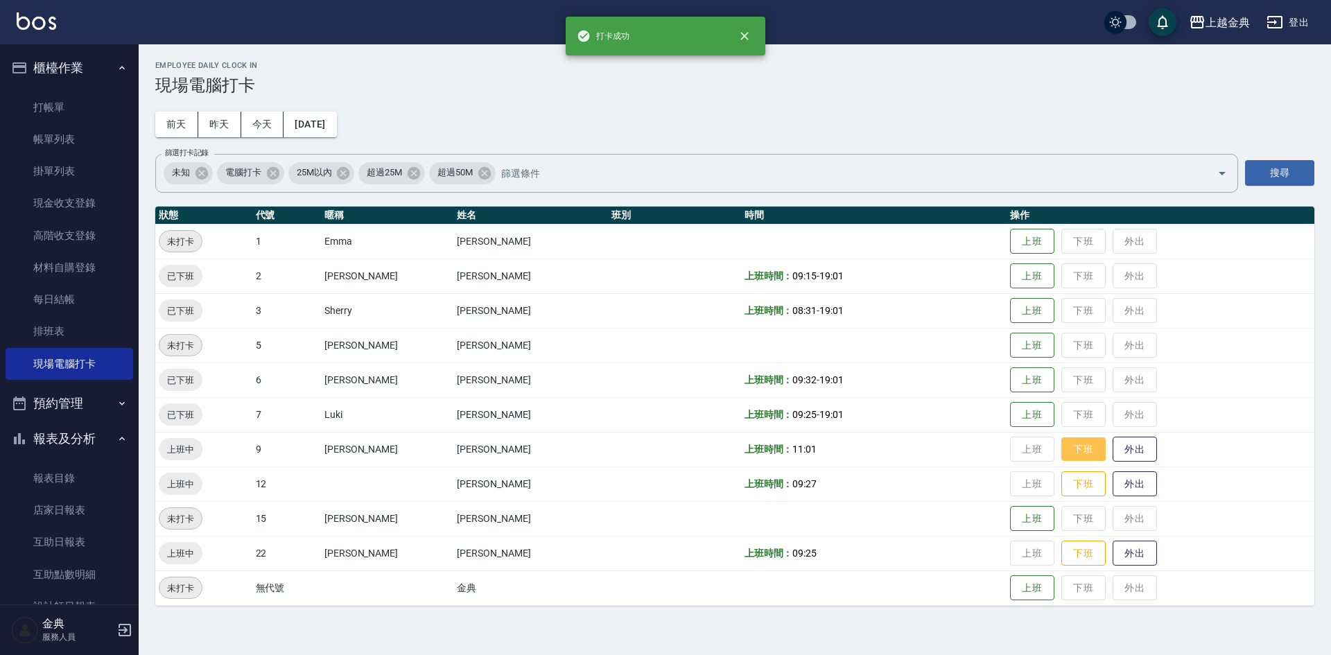
click at [1062, 446] on button "下班" at bounding box center [1084, 450] width 44 height 24
click at [1062, 487] on button "下班" at bounding box center [1084, 484] width 44 height 24
click at [1062, 554] on button "下班" at bounding box center [1084, 554] width 44 height 24
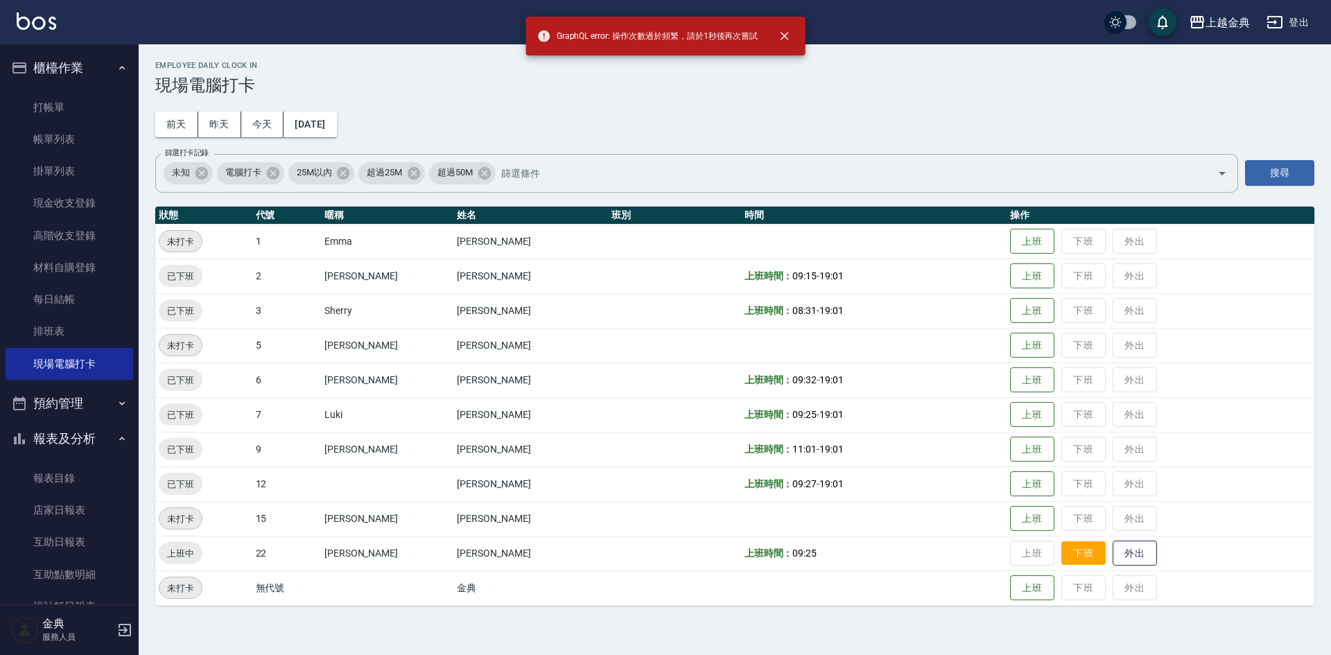
click at [1062, 556] on button "下班" at bounding box center [1084, 554] width 44 height 24
